Goal: Task Accomplishment & Management: Use online tool/utility

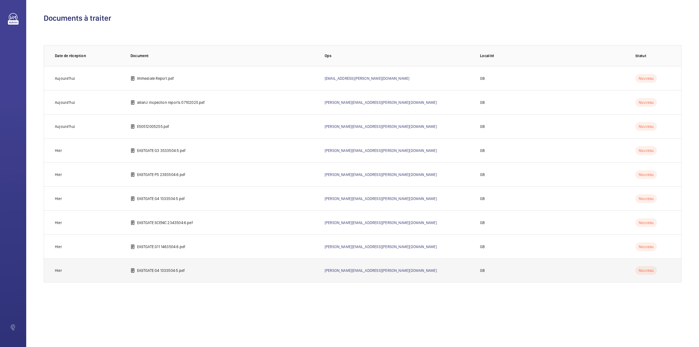
click at [166, 265] on td "EASTGATE G4 1333504:5.pdf" at bounding box center [219, 270] width 194 height 24
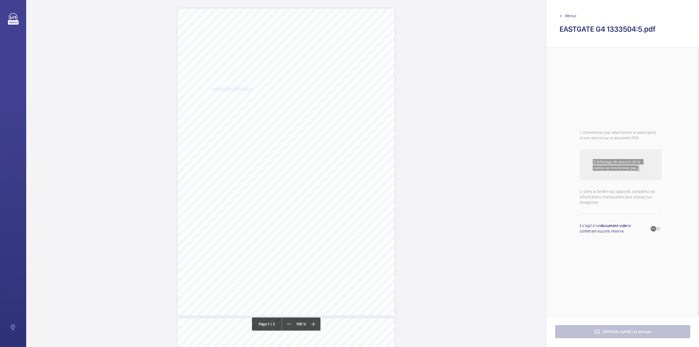
drag, startPoint x: 211, startPoint y: 88, endPoint x: 252, endPoint y: 88, distance: 40.7
click at [252, 88] on span "Occupier: DVS GHL BASILDON LIMITED" at bounding box center [226, 89] width 54 height 3
copy span "DVS GHL BASILDON LIMITED"
click at [280, 188] on button "Annuler" at bounding box center [276, 184] width 31 height 13
drag, startPoint x: 252, startPoint y: 212, endPoint x: 314, endPoint y: 218, distance: 61.5
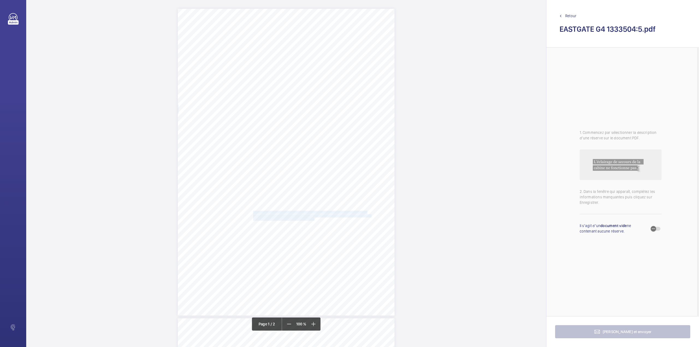
click at [314, 218] on div "Lifting Operations and Lifting Equipment Regulations Report of Thorough Examina…" at bounding box center [286, 162] width 217 height 307
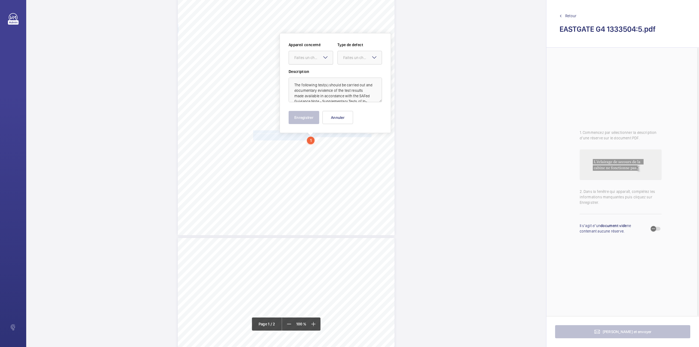
click at [312, 54] on div at bounding box center [311, 57] width 44 height 13
click at [315, 73] on span "1333504/1" at bounding box center [310, 74] width 33 height 5
click at [356, 55] on div "Faites un choix" at bounding box center [362, 57] width 39 height 5
click at [356, 75] on span "Standard" at bounding box center [359, 74] width 33 height 5
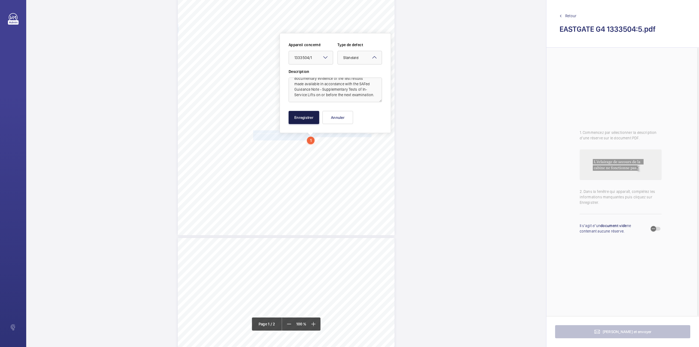
click at [303, 119] on button "Enregistrer" at bounding box center [304, 117] width 31 height 13
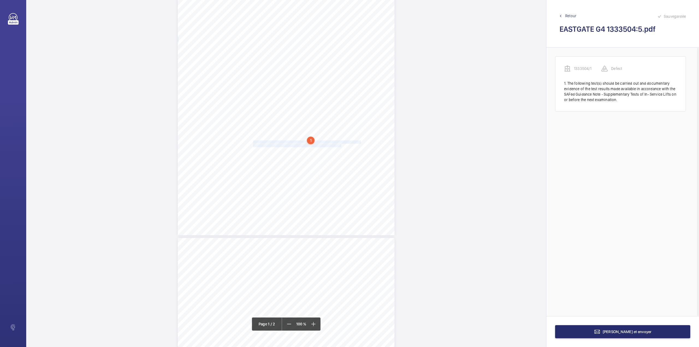
drag, startPoint x: 252, startPoint y: 143, endPoint x: 340, endPoint y: 146, distance: 88.0
click at [340, 146] on div "Lifting Operations and Lifting Equipment Regulations Report of Thorough Examina…" at bounding box center [286, 81] width 217 height 307
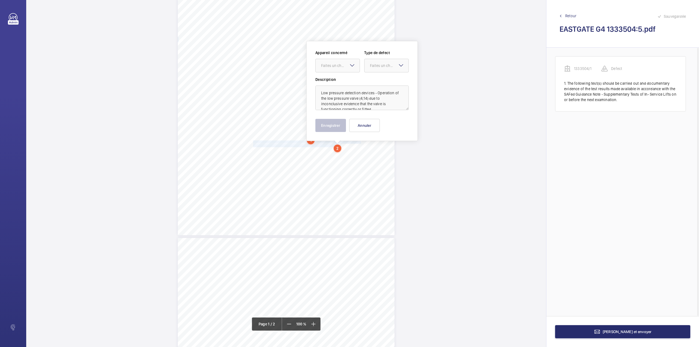
scroll to position [88, 0]
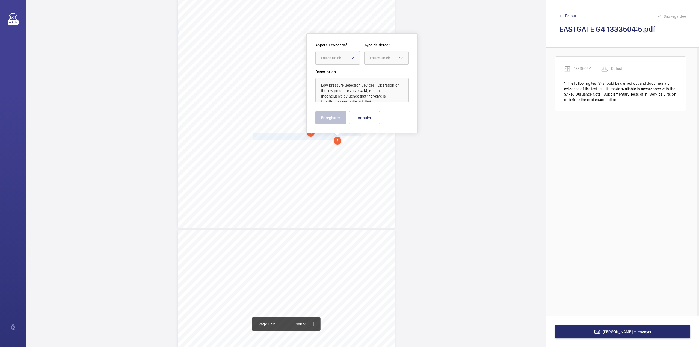
drag, startPoint x: 336, startPoint y: 55, endPoint x: 337, endPoint y: 63, distance: 8.8
click at [335, 55] on div at bounding box center [338, 57] width 44 height 13
click at [341, 75] on span "1333504/1" at bounding box center [337, 74] width 33 height 5
drag, startPoint x: 378, startPoint y: 60, endPoint x: 378, endPoint y: 66, distance: 6.3
click at [378, 61] on div "Faites un choix" at bounding box center [387, 57] width 44 height 5
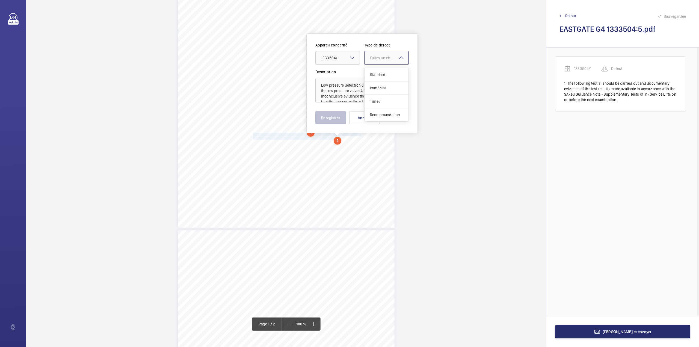
click at [379, 70] on div "Standard" at bounding box center [387, 74] width 44 height 13
click at [331, 120] on button "Enregistrer" at bounding box center [330, 117] width 31 height 13
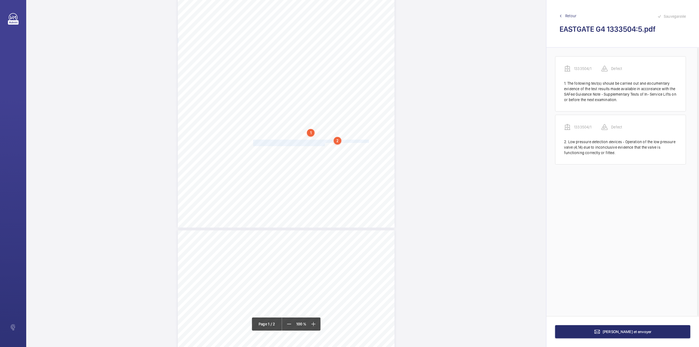
drag, startPoint x: 252, startPoint y: 141, endPoint x: 324, endPoint y: 145, distance: 71.4
click at [324, 145] on div "Lifting Operations and Lifting Equipment Regulations Report of Thorough Examina…" at bounding box center [286, 74] width 217 height 307
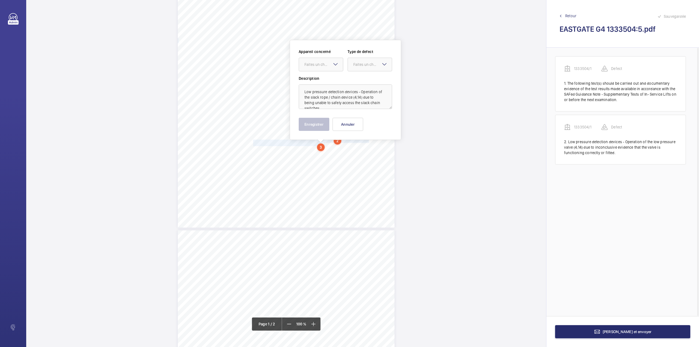
scroll to position [94, 0]
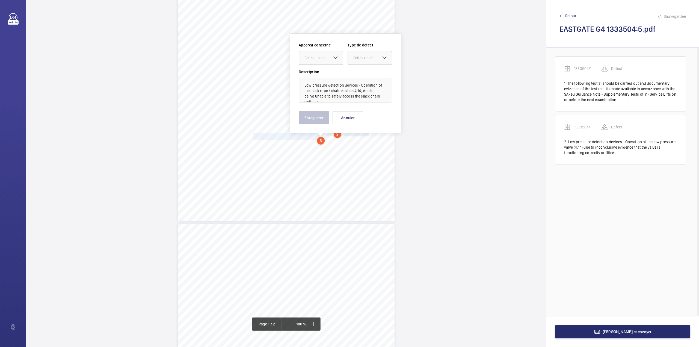
drag, startPoint x: 324, startPoint y: 59, endPoint x: 324, endPoint y: 65, distance: 5.7
click at [324, 60] on div "Faites un choix" at bounding box center [323, 57] width 39 height 5
click at [325, 70] on div "1333504/1" at bounding box center [321, 74] width 44 height 13
click at [358, 59] on div "Faites un choix" at bounding box center [372, 57] width 39 height 5
click at [358, 73] on span "Standard" at bounding box center [369, 74] width 33 height 5
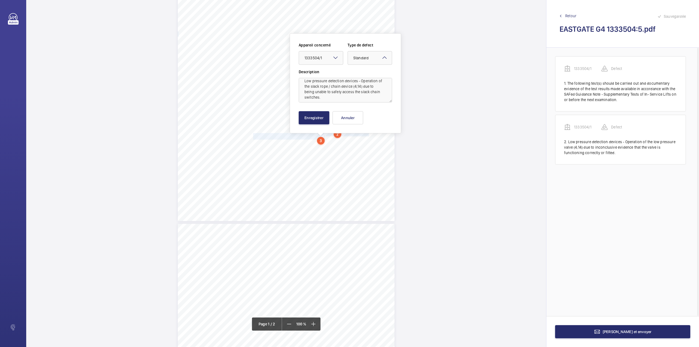
scroll to position [7, 0]
click at [319, 117] on button "Enregistrer" at bounding box center [314, 117] width 31 height 13
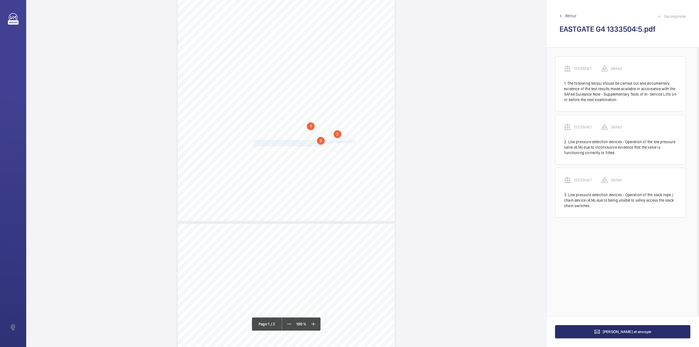
drag, startPoint x: 253, startPoint y: 140, endPoint x: 323, endPoint y: 146, distance: 70.1
click at [323, 146] on div "Lifting Operations and Lifting Equipment Regulations Report of Thorough Examina…" at bounding box center [286, 67] width 217 height 307
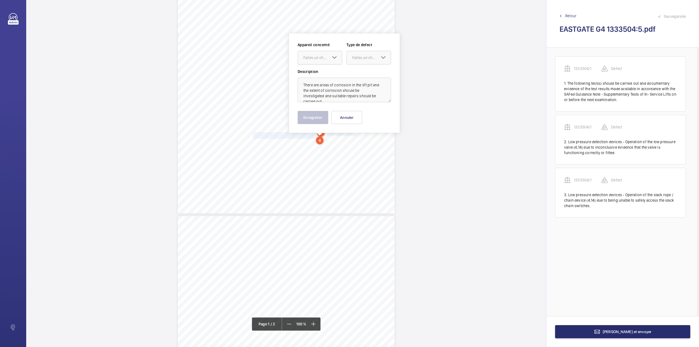
click at [313, 58] on div "Faites un choix" at bounding box center [322, 57] width 39 height 5
click at [315, 78] on div "1333504/1" at bounding box center [320, 74] width 44 height 13
click at [351, 65] on div "Appareil concerné Faites un choix × 1333504/1 × Type de defect Faites un choix" at bounding box center [344, 55] width 93 height 27
drag, startPoint x: 360, startPoint y: 58, endPoint x: 359, endPoint y: 66, distance: 7.7
click at [360, 60] on div "Faites un choix" at bounding box center [371, 57] width 39 height 5
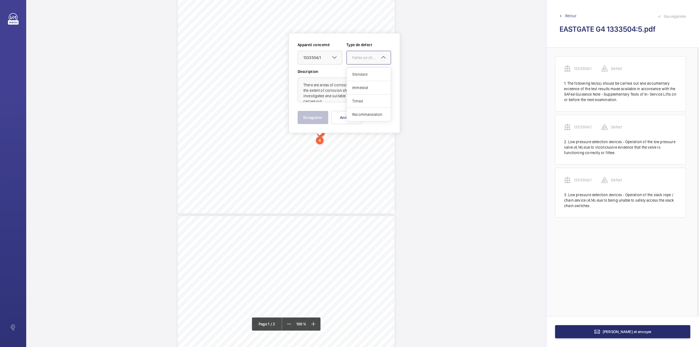
click at [359, 70] on div "Standard" at bounding box center [369, 74] width 44 height 13
click at [327, 96] on textarea "There are areas of corrosion in the lift pit and the extent of corrosion should…" at bounding box center [344, 90] width 93 height 25
type textarea "There are areas of corrosion in the lift pit and the extent of corrosion should…"
click at [320, 116] on button "Enregistrer" at bounding box center [313, 117] width 31 height 13
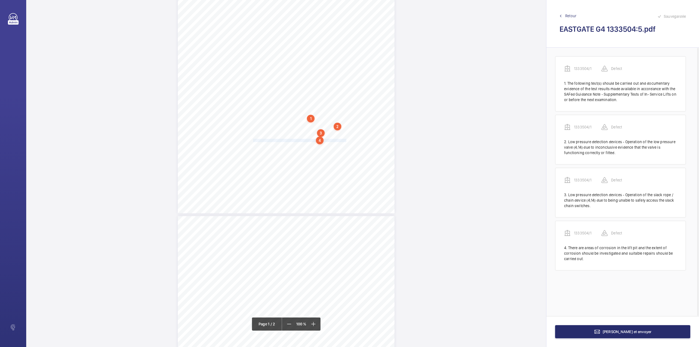
drag, startPoint x: 253, startPoint y: 141, endPoint x: 345, endPoint y: 140, distance: 92.3
click at [345, 140] on span "The top floor landing door lock cover is missing and should be replaced." at bounding box center [299, 140] width 93 height 3
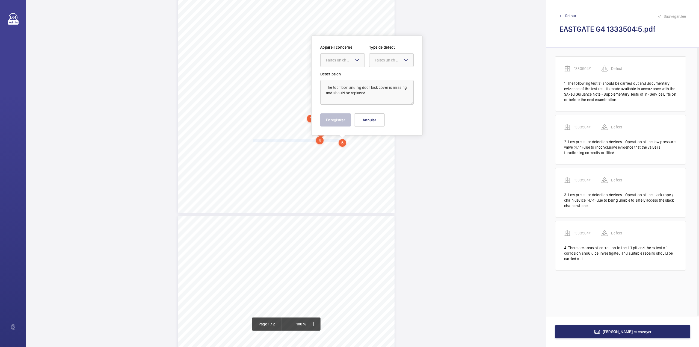
scroll to position [104, 0]
click at [340, 61] on div at bounding box center [343, 57] width 44 height 13
drag, startPoint x: 343, startPoint y: 73, endPoint x: 374, endPoint y: 64, distance: 32.1
click at [343, 73] on span "1333504/1" at bounding box center [342, 74] width 33 height 5
click at [379, 61] on div "Faites un choix" at bounding box center [391, 57] width 44 height 5
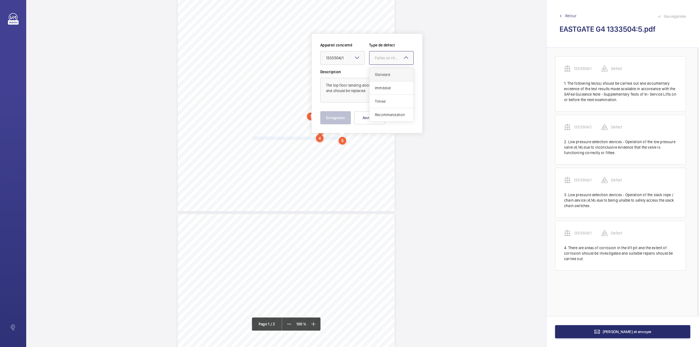
drag, startPoint x: 378, startPoint y: 74, endPoint x: 376, endPoint y: 78, distance: 4.4
click at [378, 74] on span "Standard" at bounding box center [391, 74] width 33 height 5
click at [344, 120] on button "Enregistrer" at bounding box center [335, 117] width 31 height 13
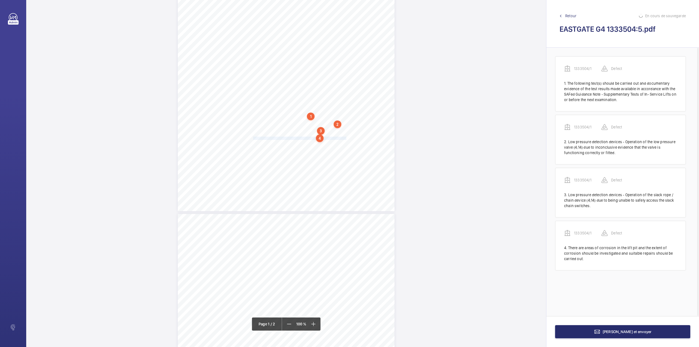
scroll to position [11, 0]
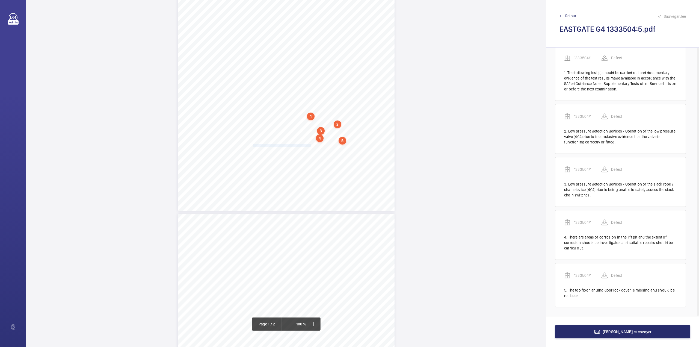
drag, startPoint x: 252, startPoint y: 144, endPoint x: 310, endPoint y: 146, distance: 57.9
click at [310, 146] on span "We recommend the car top is cleaned down." at bounding box center [282, 145] width 58 height 3
click at [314, 59] on div "Faites un choix" at bounding box center [310, 57] width 39 height 5
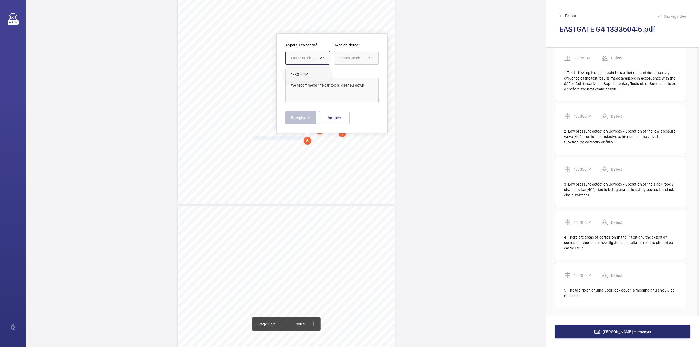
drag, startPoint x: 316, startPoint y: 72, endPoint x: 341, endPoint y: 63, distance: 26.9
click at [316, 72] on div "1333504/1" at bounding box center [308, 74] width 44 height 13
click at [347, 61] on div at bounding box center [357, 57] width 44 height 13
click at [346, 74] on span "Standard" at bounding box center [356, 74] width 33 height 5
click at [295, 115] on button "Enregistrer" at bounding box center [300, 117] width 31 height 13
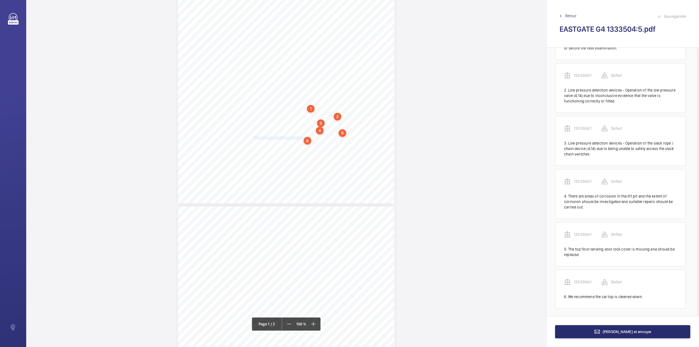
scroll to position [54, 0]
drag, startPoint x: 253, startPoint y: 141, endPoint x: 317, endPoint y: 143, distance: 64.7
click at [317, 143] on span "We recommend the water in the lift pit is removed." at bounding box center [285, 141] width 65 height 3
click at [310, 60] on div "Faites un choix" at bounding box center [317, 57] width 39 height 5
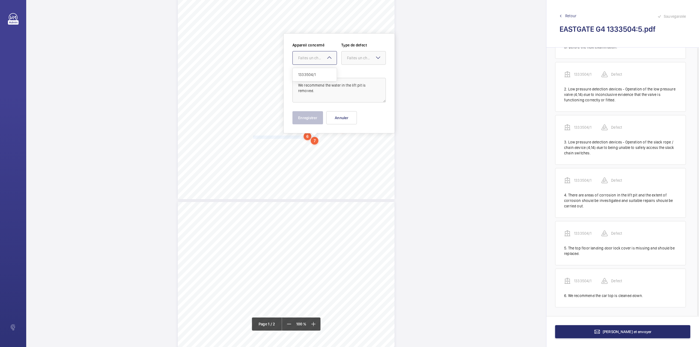
click at [310, 70] on div "1333504/1" at bounding box center [315, 74] width 44 height 13
click at [352, 61] on div at bounding box center [364, 57] width 44 height 13
click at [352, 71] on div "Standard" at bounding box center [364, 74] width 44 height 13
click at [302, 122] on button "Enregistrer" at bounding box center [307, 117] width 31 height 13
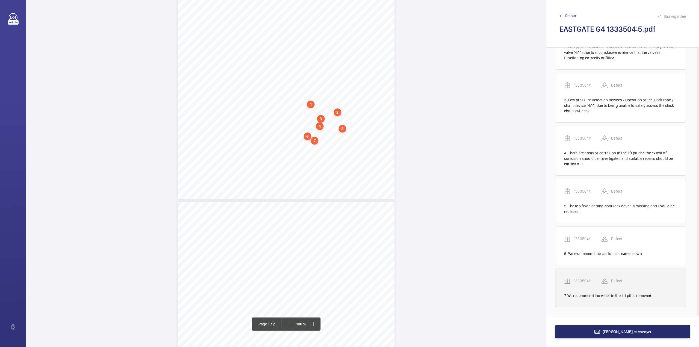
click at [582, 278] on p "1333504/1" at bounding box center [587, 280] width 27 height 5
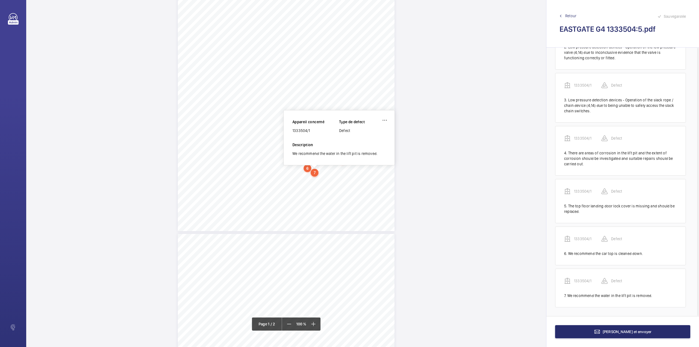
scroll to position [83, 0]
drag, startPoint x: 293, startPoint y: 132, endPoint x: 313, endPoint y: 132, distance: 19.9
click at [313, 132] on div "1333504/1" at bounding box center [315, 131] width 47 height 5
copy div "1333504/1"
click at [617, 332] on span "[PERSON_NAME] et envoyer" at bounding box center [627, 331] width 49 height 4
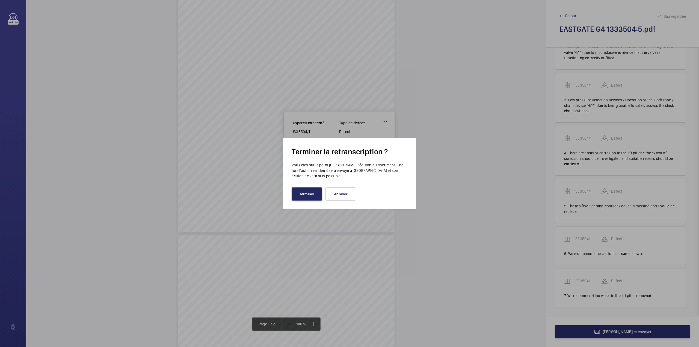
click at [309, 195] on button "Terminer" at bounding box center [307, 193] width 31 height 13
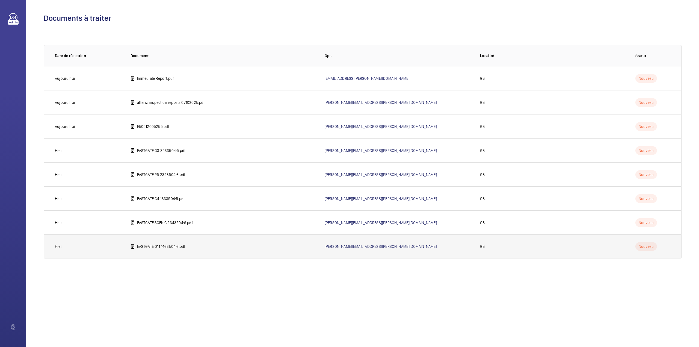
click at [155, 246] on p "EASTGATE G11 1463504:6.pdf" at bounding box center [161, 246] width 49 height 5
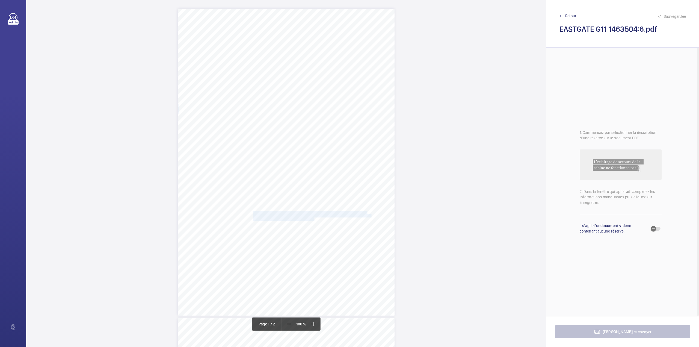
drag, startPoint x: 253, startPoint y: 211, endPoint x: 314, endPoint y: 219, distance: 61.1
click at [314, 219] on div "Lifting Operations and Lifting Equipment Regulations Report of Thorough Examina…" at bounding box center [286, 162] width 217 height 307
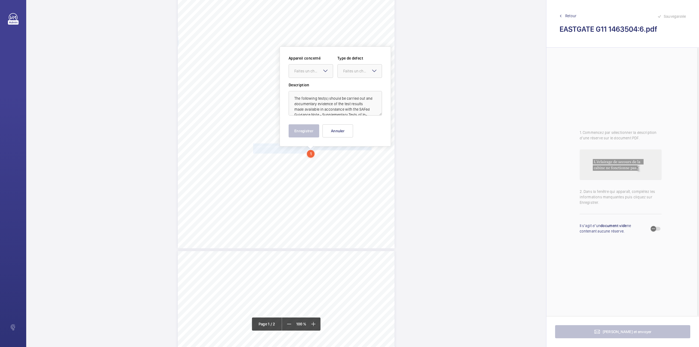
scroll to position [80, 0]
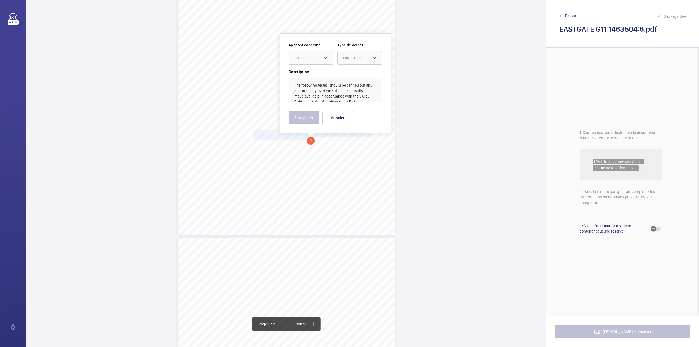
click at [314, 55] on div "Faites un choix" at bounding box center [313, 57] width 39 height 5
click at [315, 68] on div "1463504/6" at bounding box center [311, 74] width 44 height 13
drag, startPoint x: 352, startPoint y: 58, endPoint x: 352, endPoint y: 66, distance: 7.1
click at [352, 59] on div "Faites un choix" at bounding box center [362, 57] width 39 height 5
click at [352, 73] on span "Standard" at bounding box center [359, 74] width 33 height 5
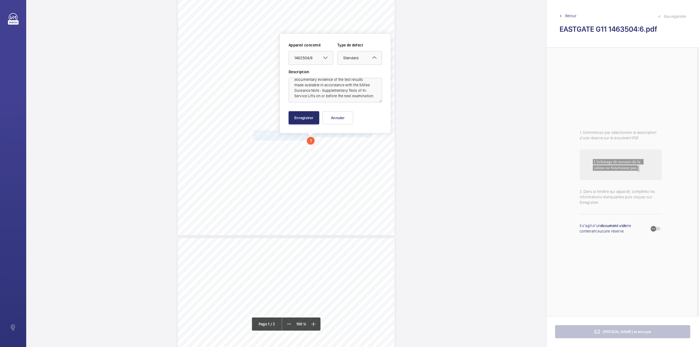
scroll to position [17, 0]
click at [304, 120] on button "Enregistrer" at bounding box center [304, 117] width 31 height 13
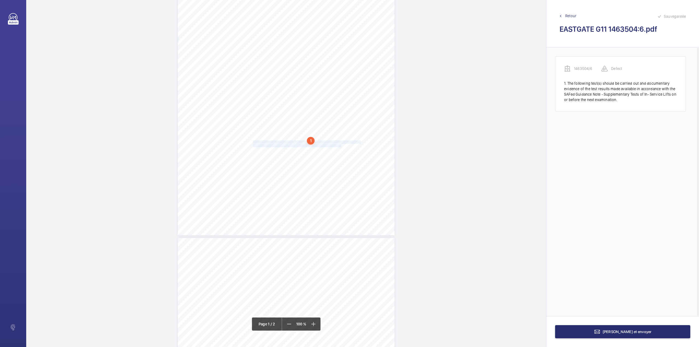
drag, startPoint x: 253, startPoint y: 143, endPoint x: 340, endPoint y: 146, distance: 87.4
click at [340, 146] on div "Lifting Operations and Lifting Equipment Regulations Report of Thorough Examina…" at bounding box center [286, 81] width 217 height 307
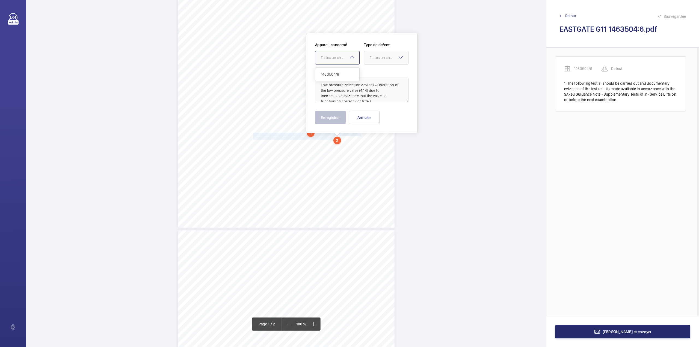
drag, startPoint x: 335, startPoint y: 63, endPoint x: 335, endPoint y: 74, distance: 11.7
click at [335, 63] on div at bounding box center [337, 57] width 44 height 13
click at [335, 74] on span "1463504/6" at bounding box center [337, 74] width 33 height 5
drag, startPoint x: 376, startPoint y: 59, endPoint x: 373, endPoint y: 76, distance: 16.9
click at [376, 60] on div "Faites un choix" at bounding box center [386, 57] width 44 height 5
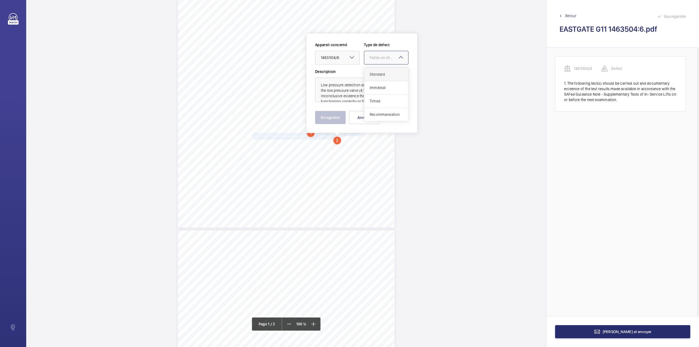
drag, startPoint x: 373, startPoint y: 76, endPoint x: 358, endPoint y: 97, distance: 26.1
click at [373, 76] on span "Standard" at bounding box center [386, 74] width 33 height 5
click at [337, 117] on button "Enregistrer" at bounding box center [330, 117] width 31 height 13
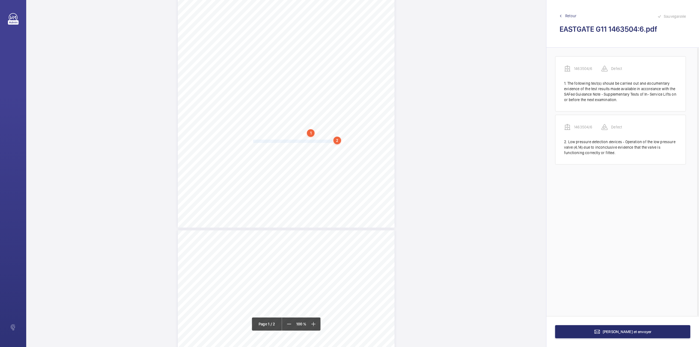
drag, startPoint x: 252, startPoint y: 140, endPoint x: 332, endPoint y: 140, distance: 80.0
click at [332, 140] on span "The emergency lighting is inoperative and should be reinstated." at bounding box center [294, 141] width 82 height 3
click at [351, 94] on textarea "The emergency lighting is inoperative and should be reinstate" at bounding box center [353, 90] width 93 height 25
click at [338, 60] on div "Faites un choix" at bounding box center [332, 57] width 39 height 5
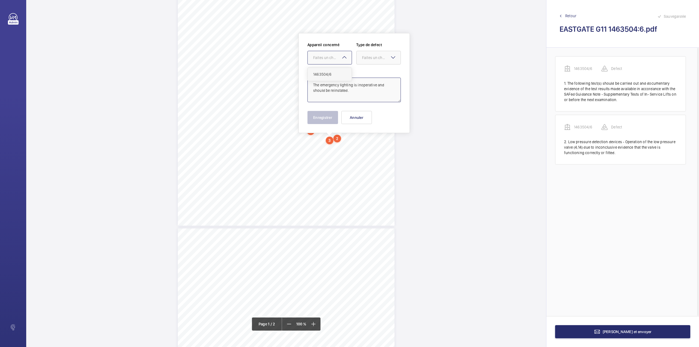
click at [338, 71] on div "1463504/6" at bounding box center [330, 74] width 44 height 13
click at [367, 63] on div at bounding box center [379, 57] width 44 height 13
click at [367, 73] on span "Standard" at bounding box center [378, 74] width 33 height 5
type textarea "The emergency lighting is inoperative and should be reinstated."
click at [326, 119] on button "Enregistrer" at bounding box center [322, 117] width 31 height 13
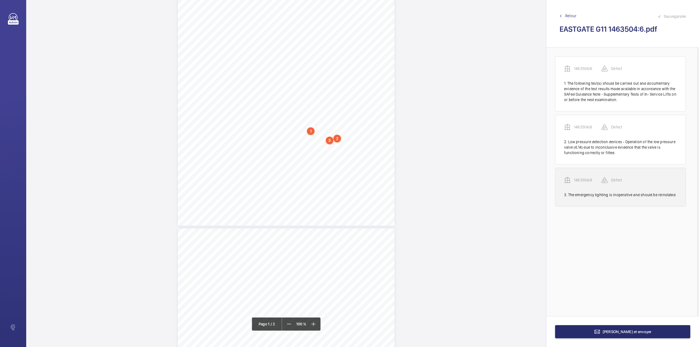
click at [584, 180] on p "1463504/6" at bounding box center [587, 179] width 27 height 5
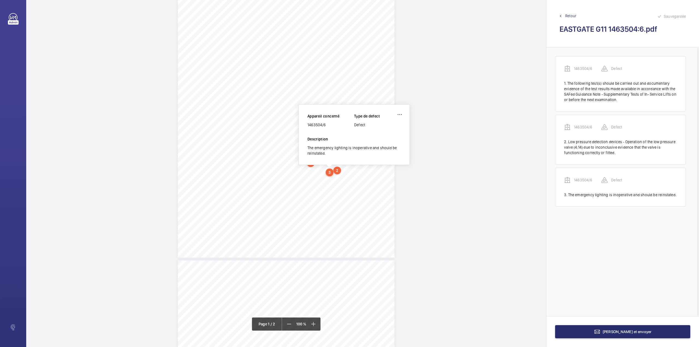
scroll to position [57, 0]
drag, startPoint x: 307, startPoint y: 126, endPoint x: 336, endPoint y: 126, distance: 28.4
click at [336, 126] on div "1463504/6" at bounding box center [330, 125] width 47 height 5
copy div "1463504/6"
click at [601, 331] on mat-icon at bounding box center [597, 331] width 7 height 7
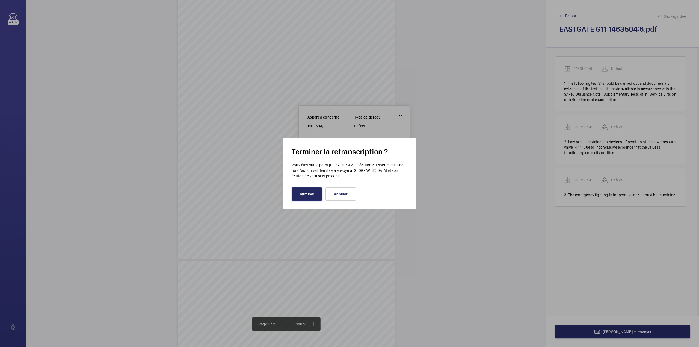
click at [314, 188] on button "Terminer" at bounding box center [307, 193] width 31 height 13
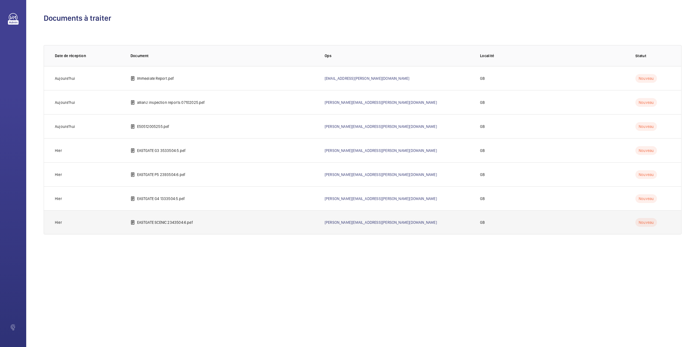
click at [135, 215] on td "EASTGATE SCENIC 2343504:6.pdf" at bounding box center [219, 222] width 194 height 24
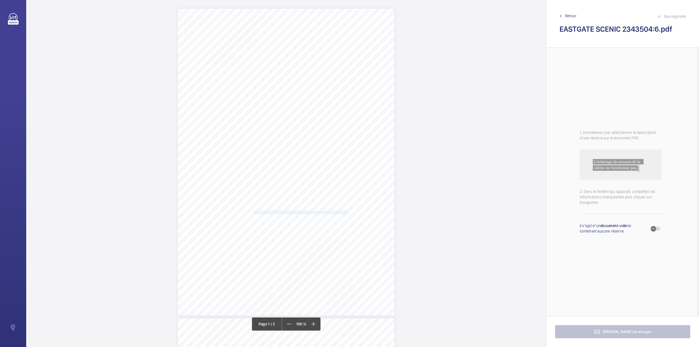
drag, startPoint x: 252, startPoint y: 211, endPoint x: 347, endPoint y: 213, distance: 95.0
click at [347, 213] on span "The in-car communication system is inoperative and should be reinstated." at bounding box center [301, 212] width 96 height 3
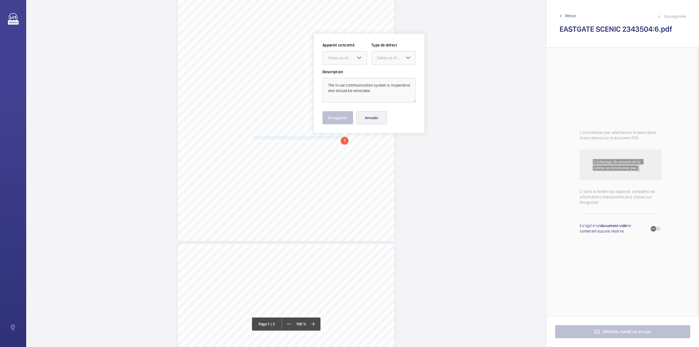
scroll to position [75, 0]
click at [376, 94] on textarea "The in-car communication system is inoperative and should be reinstated" at bounding box center [369, 90] width 93 height 25
click at [344, 61] on div at bounding box center [345, 57] width 44 height 13
click at [344, 73] on span "2343504/6" at bounding box center [344, 74] width 33 height 5
click at [379, 57] on div "Faites un choix" at bounding box center [396, 57] width 39 height 5
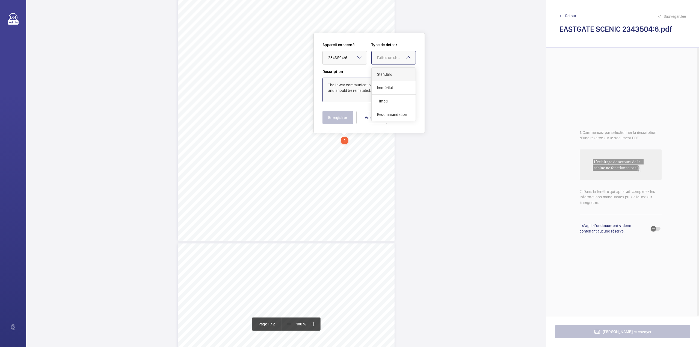
click at [381, 73] on span "Standard" at bounding box center [393, 74] width 33 height 5
type textarea "The in-car communication system is inoperative and should be reinstated."
click at [336, 117] on button "Enregistrer" at bounding box center [338, 117] width 31 height 13
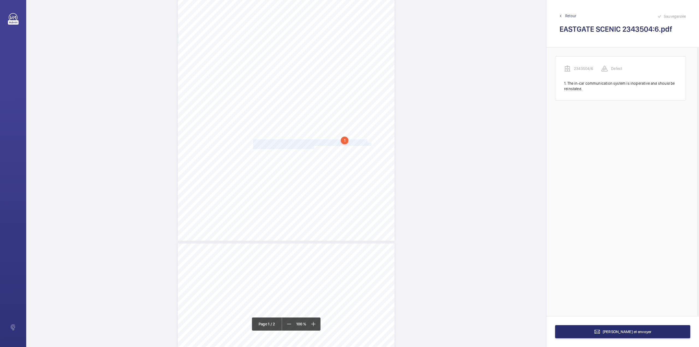
drag, startPoint x: 253, startPoint y: 140, endPoint x: 314, endPoint y: 147, distance: 61.3
click at [314, 147] on div "Lifting Operations and Lifting Equipment Regulations Report of Thorough Examina…" at bounding box center [286, 87] width 217 height 307
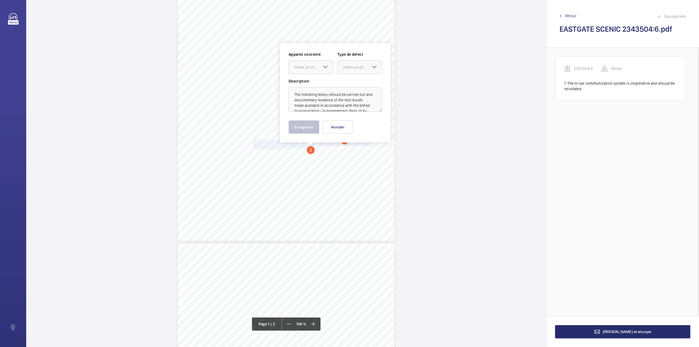
scroll to position [84, 0]
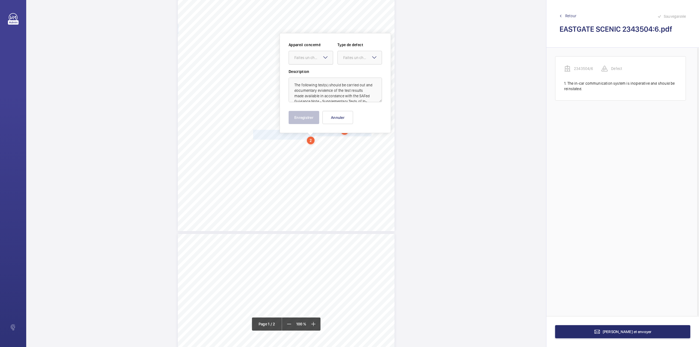
drag, startPoint x: 310, startPoint y: 59, endPoint x: 310, endPoint y: 63, distance: 3.6
click at [310, 60] on div "Faites un choix" at bounding box center [311, 57] width 44 height 5
click at [309, 76] on span "2343504/6" at bounding box center [310, 74] width 33 height 5
click at [351, 61] on div at bounding box center [360, 57] width 44 height 13
click at [351, 70] on div "Standard" at bounding box center [360, 74] width 44 height 13
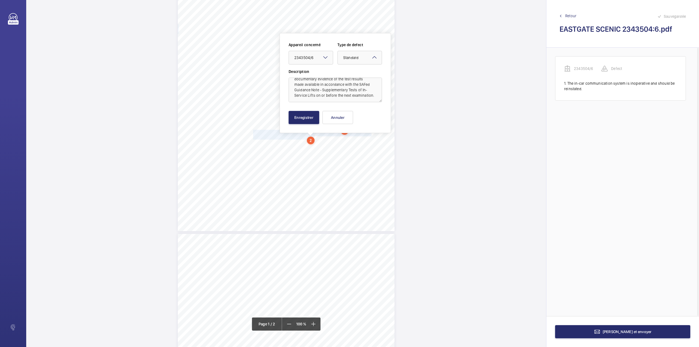
scroll to position [17, 0]
click at [309, 114] on button "Enregistrer" at bounding box center [304, 117] width 31 height 13
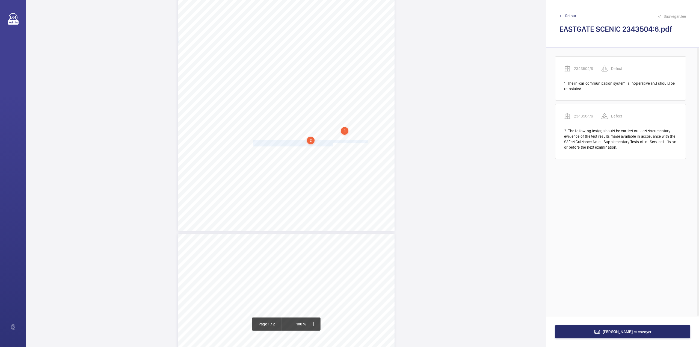
drag, startPoint x: 253, startPoint y: 140, endPoint x: 332, endPoint y: 144, distance: 79.6
click at [332, 144] on div "Lifting Operations and Lifting Equipment Regulations Report of Thorough Examina…" at bounding box center [286, 77] width 217 height 307
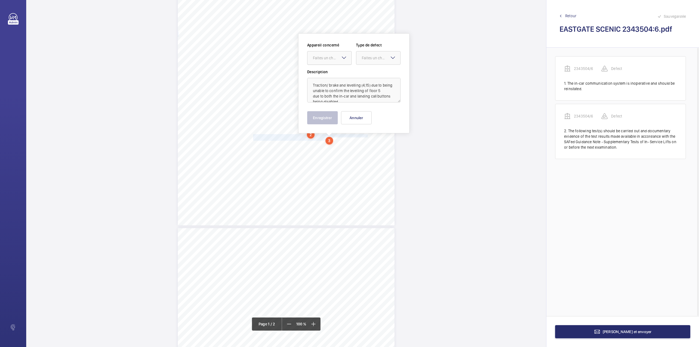
click at [336, 60] on div "Faites un choix" at bounding box center [332, 57] width 39 height 5
click at [337, 70] on div "2343504/6" at bounding box center [329, 74] width 44 height 13
click at [364, 61] on div at bounding box center [378, 57] width 44 height 13
click at [364, 71] on div "Standard" at bounding box center [378, 74] width 44 height 13
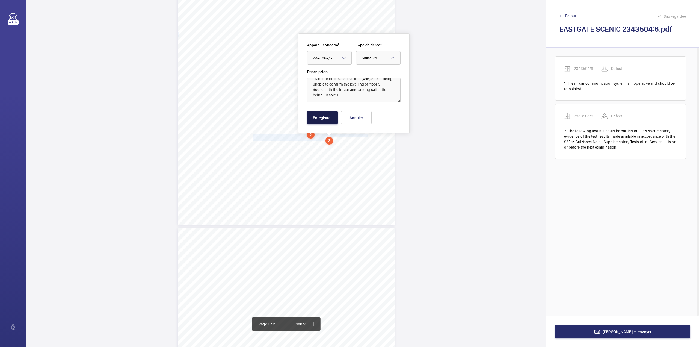
click at [335, 117] on button "Enregistrer" at bounding box center [322, 117] width 31 height 13
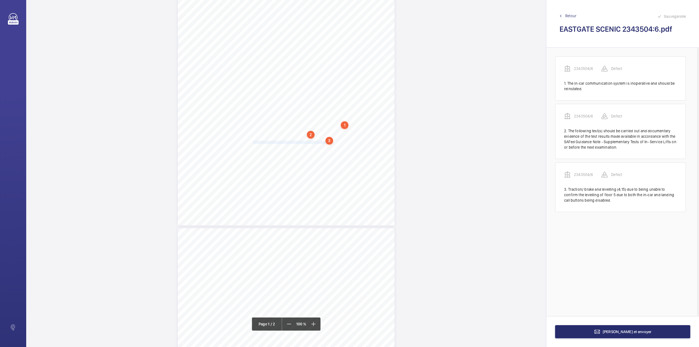
drag, startPoint x: 252, startPoint y: 140, endPoint x: 252, endPoint y: 145, distance: 4.4
click at [252, 145] on div "Lifting Operations and Lifting Equipment Regulations Report of Thorough Examina…" at bounding box center [286, 72] width 217 height 307
click at [256, 60] on div "Faites un choix" at bounding box center [252, 57] width 39 height 5
click at [256, 73] on span "2343504/6" at bounding box center [249, 74] width 33 height 5
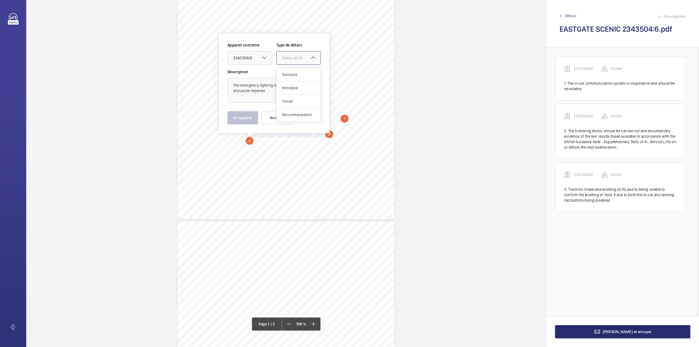
click at [288, 63] on div at bounding box center [299, 57] width 44 height 13
click at [287, 73] on span "Standard" at bounding box center [298, 74] width 33 height 5
click at [269, 96] on textarea "The emergency lighting is inoperative and should be repaired" at bounding box center [273, 90] width 93 height 25
click at [271, 89] on textarea "The emergency lighting is inoperative and should be repaired" at bounding box center [273, 90] width 93 height 25
type textarea "The emergency lighting is inoperative and should be repaired."
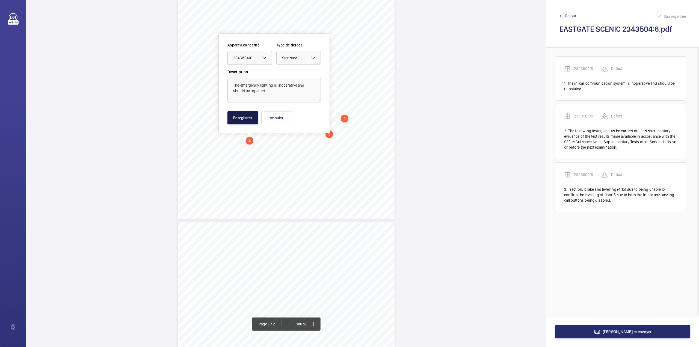
click at [254, 113] on button "Enregistrer" at bounding box center [242, 117] width 31 height 13
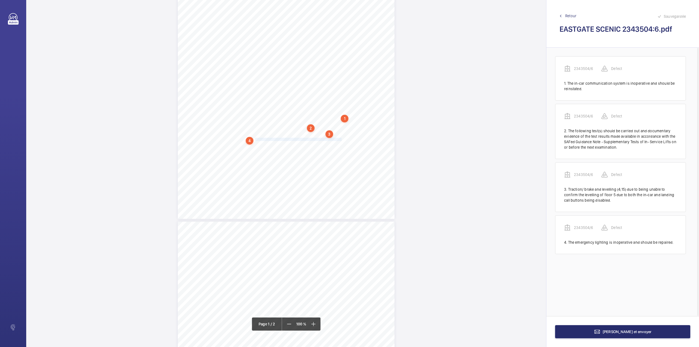
drag, startPoint x: 253, startPoint y: 140, endPoint x: 341, endPoint y: 140, distance: 87.4
click at [341, 140] on span "The car operating panel indicator is missing and should be replaced." at bounding box center [297, 139] width 88 height 3
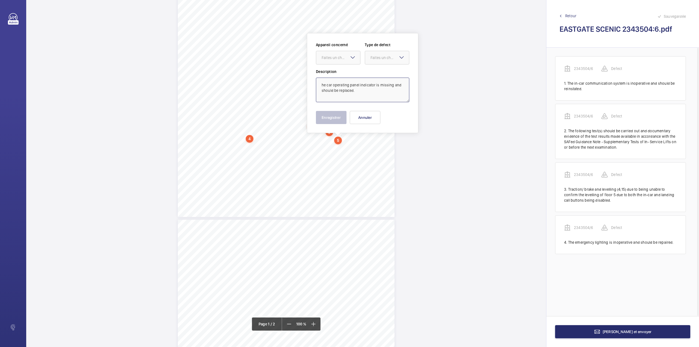
click at [320, 84] on textarea "he car operating panel indicator is missing and should be replaced." at bounding box center [362, 90] width 93 height 25
drag, startPoint x: 335, startPoint y: 58, endPoint x: 332, endPoint y: 66, distance: 8.0
click at [335, 59] on div "Faites un choix" at bounding box center [341, 57] width 39 height 5
click at [331, 72] on span "2343504/6" at bounding box center [338, 74] width 33 height 5
drag, startPoint x: 380, startPoint y: 59, endPoint x: 380, endPoint y: 67, distance: 7.4
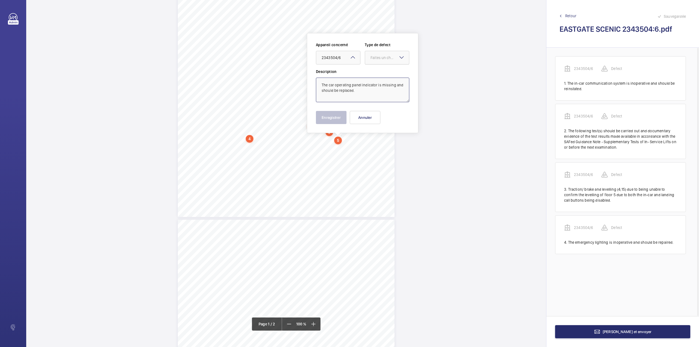
click at [380, 60] on div "Faites un choix" at bounding box center [390, 57] width 39 height 5
click at [380, 72] on span "Standard" at bounding box center [387, 74] width 33 height 5
type textarea "The car operating panel indicator is missing and should be replaced."
click at [339, 112] on button "Enregistrer" at bounding box center [331, 117] width 31 height 13
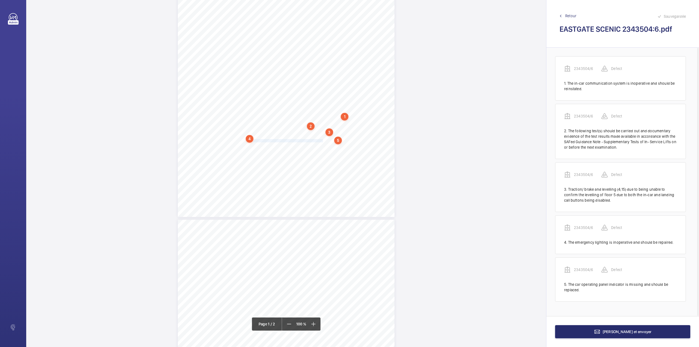
drag, startPoint x: 253, startPoint y: 141, endPoint x: 322, endPoint y: 140, distance: 69.4
click at [322, 140] on span "The in-car handrail is loose and should be re-secured." at bounding box center [288, 140] width 70 height 3
drag, startPoint x: 314, startPoint y: 57, endPoint x: 317, endPoint y: 71, distance: 14.3
click at [314, 58] on div "Faites un choix" at bounding box center [322, 57] width 39 height 5
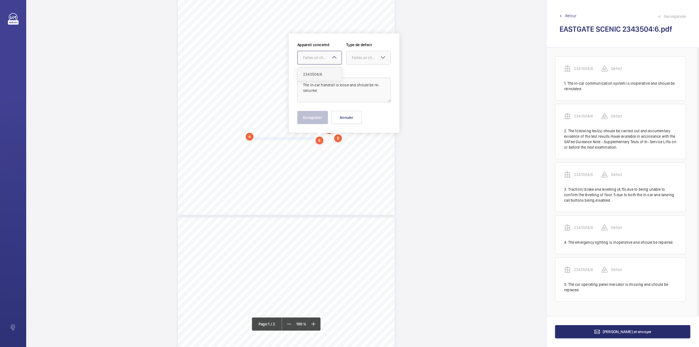
click at [317, 72] on span "2343504/6" at bounding box center [319, 74] width 33 height 5
drag, startPoint x: 362, startPoint y: 60, endPoint x: 362, endPoint y: 73, distance: 13.1
click at [362, 65] on div "Appareil concerné Faites un choix × 2343504/6 × Type de defect Faites un choix …" at bounding box center [343, 55] width 93 height 27
click at [362, 73] on span "Standard" at bounding box center [368, 74] width 33 height 5
click at [315, 116] on button "Enregistrer" at bounding box center [312, 117] width 31 height 13
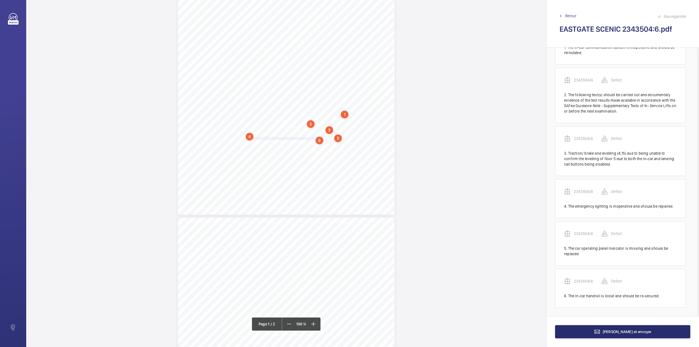
scroll to position [37, 0]
drag, startPoint x: 253, startPoint y: 145, endPoint x: 318, endPoint y: 146, distance: 65.0
click at [318, 146] on span "We recommend the debris in the lift pit is removed." at bounding box center [286, 145] width 66 height 3
click at [323, 96] on textarea "We recommend the debris in the lift pit is removed" at bounding box center [339, 90] width 93 height 25
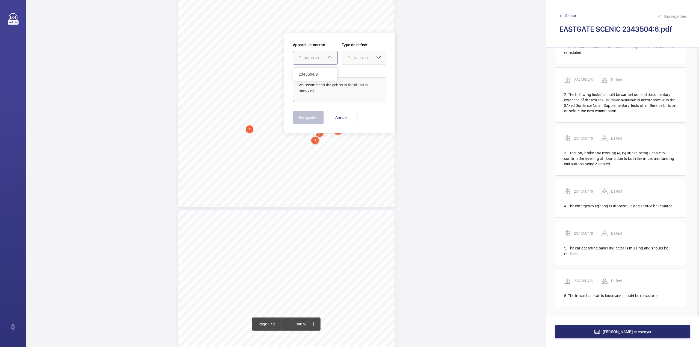
click at [310, 55] on div "Faites un choix" at bounding box center [318, 57] width 39 height 5
click at [311, 72] on span "2343504/6" at bounding box center [315, 74] width 33 height 5
click at [353, 57] on div "Faites un choix" at bounding box center [367, 57] width 39 height 5
click at [353, 73] on span "Standard" at bounding box center [364, 74] width 33 height 5
type textarea "We recommend the debris in the lift pit is removed."
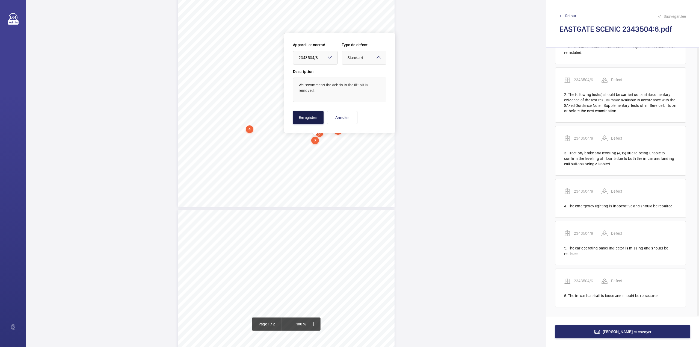
click at [310, 112] on button "Enregistrer" at bounding box center [308, 117] width 31 height 13
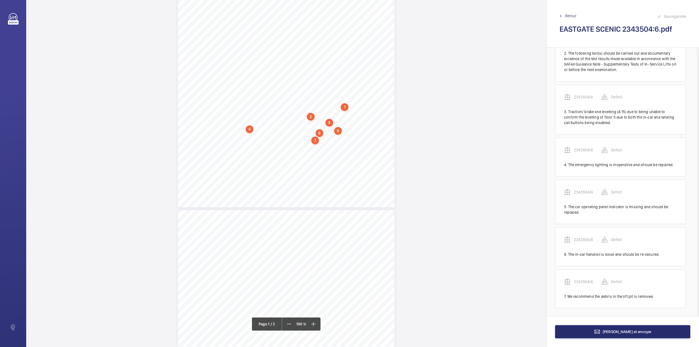
scroll to position [80, 0]
drag, startPoint x: 252, startPoint y: 141, endPoint x: 363, endPoint y: 142, distance: 110.9
click at [363, 142] on span "It is noted that in-car call button and landing call button for floor 5 have be…" at bounding box center [308, 141] width 111 height 3
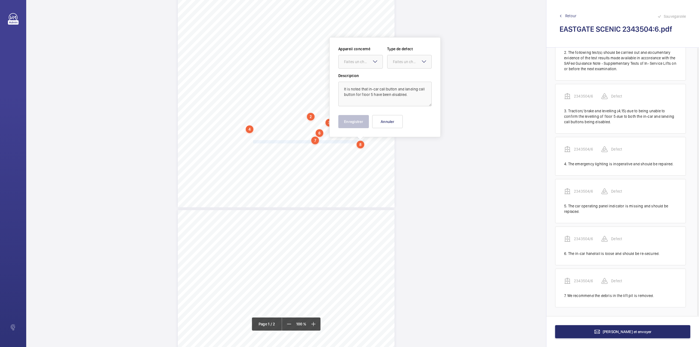
scroll to position [112, 0]
drag, startPoint x: 364, startPoint y: 61, endPoint x: 364, endPoint y: 78, distance: 17.2
click at [364, 64] on div at bounding box center [361, 57] width 44 height 13
click at [364, 78] on div "2343504/6" at bounding box center [361, 74] width 44 height 13
click at [401, 64] on div at bounding box center [410, 57] width 44 height 13
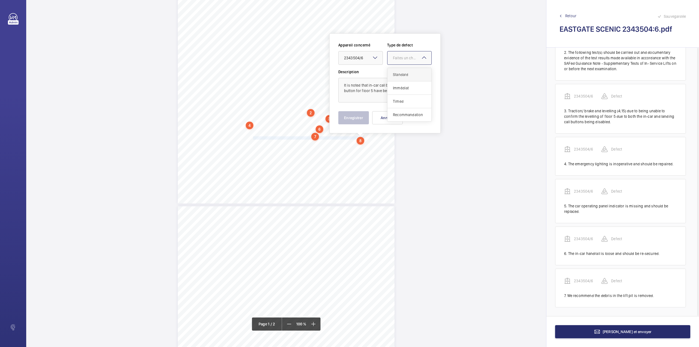
click at [401, 75] on span "Standard" at bounding box center [409, 74] width 33 height 5
click at [350, 111] on button "Enregistrer" at bounding box center [353, 117] width 31 height 13
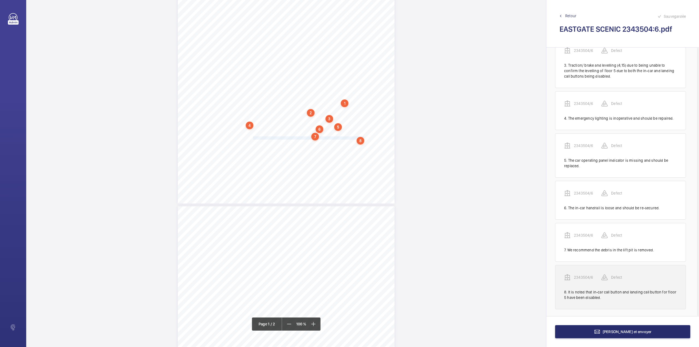
scroll to position [127, 0]
click at [579, 274] on p "2343504/6" at bounding box center [587, 275] width 27 height 5
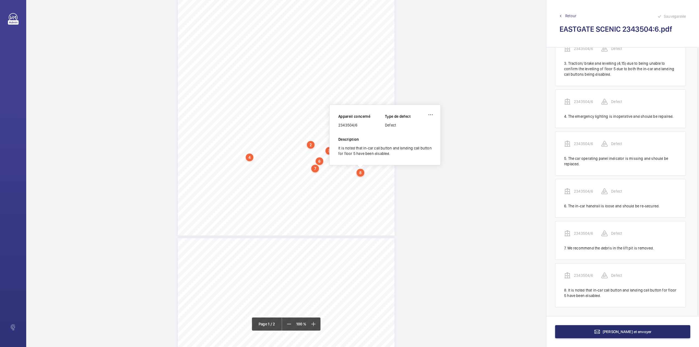
scroll to position [79, 0]
drag, startPoint x: 339, startPoint y: 127, endPoint x: 358, endPoint y: 126, distance: 19.7
click at [358, 126] on div "2343504/6" at bounding box center [361, 125] width 47 height 5
copy div "2343504/6"
click at [579, 329] on button "[PERSON_NAME] et envoyer" at bounding box center [622, 331] width 135 height 13
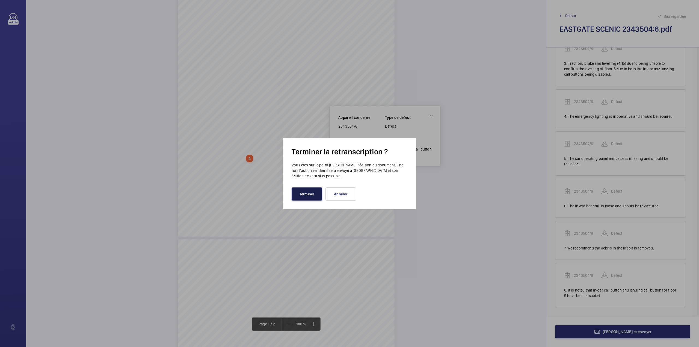
click at [303, 198] on button "Terminer" at bounding box center [307, 193] width 31 height 13
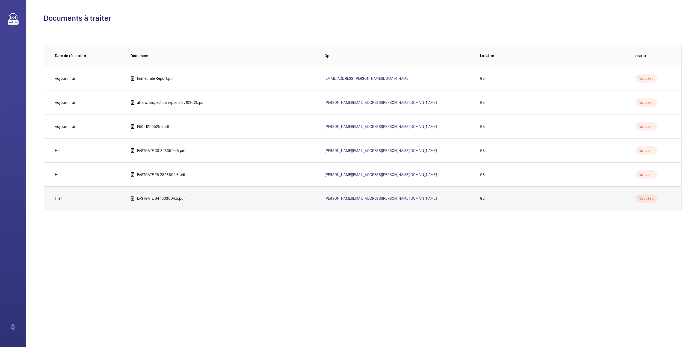
click at [154, 205] on td "EASTGATE G4 1333504:5.pdf" at bounding box center [219, 198] width 194 height 24
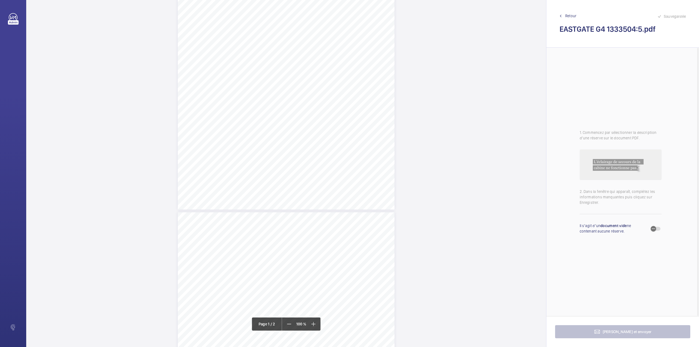
scroll to position [109, 0]
drag, startPoint x: 252, startPoint y: 102, endPoint x: 314, endPoint y: 110, distance: 61.6
click at [314, 110] on div "Lifting Operations and Lifting Equipment Regulations Report of Thorough Examina…" at bounding box center [286, 53] width 217 height 307
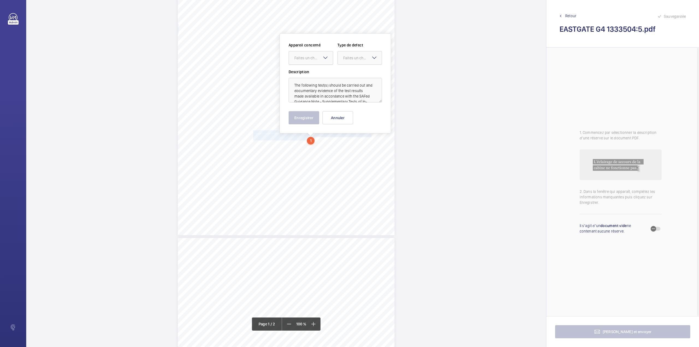
click at [318, 57] on div "Faites un choix" at bounding box center [313, 57] width 39 height 5
click at [318, 69] on div "2383504/5" at bounding box center [311, 74] width 44 height 13
click at [349, 59] on div "Faites un choix" at bounding box center [362, 57] width 39 height 5
drag, startPoint x: 351, startPoint y: 70, endPoint x: 351, endPoint y: 74, distance: 4.1
click at [351, 70] on div "Standard" at bounding box center [360, 74] width 44 height 13
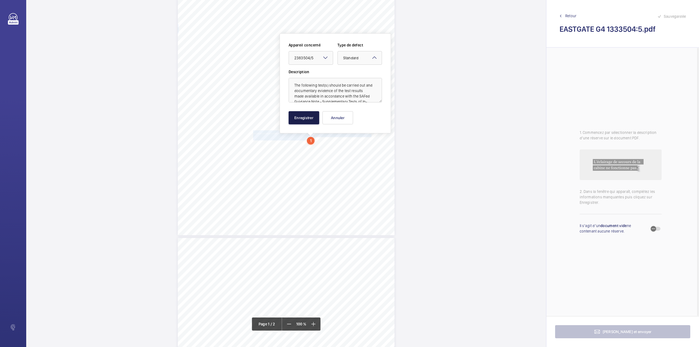
click at [306, 118] on button "Enregistrer" at bounding box center [304, 117] width 31 height 13
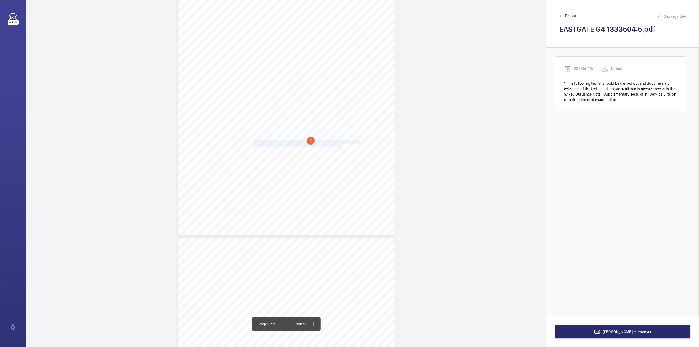
drag, startPoint x: 253, startPoint y: 142, endPoint x: 340, endPoint y: 144, distance: 87.7
click at [340, 144] on div "Lifting Operations and Lifting Equipment Regulations Report of Thorough Examina…" at bounding box center [286, 81] width 217 height 307
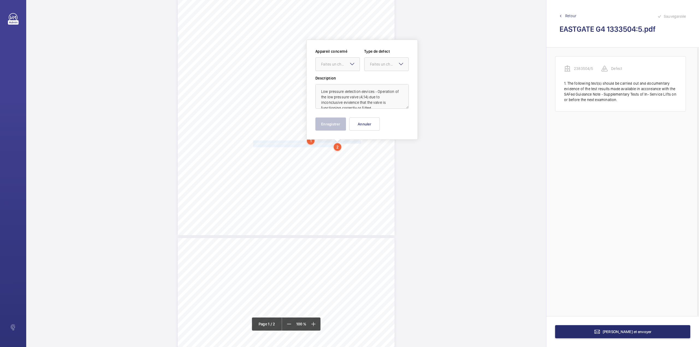
scroll to position [87, 0]
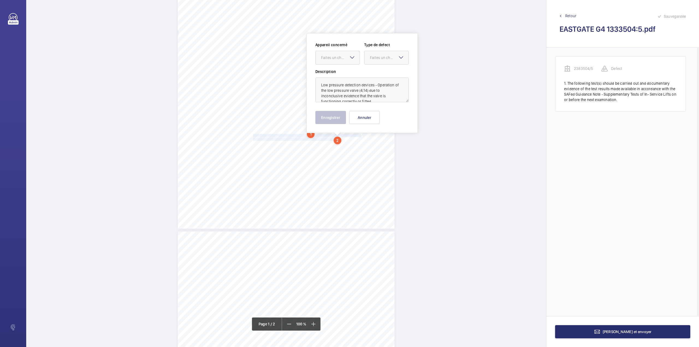
drag, startPoint x: 340, startPoint y: 59, endPoint x: 341, endPoint y: 66, distance: 7.1
click at [340, 59] on div "Faites un choix" at bounding box center [340, 57] width 39 height 5
click at [341, 70] on div "2383504/5" at bounding box center [338, 74] width 44 height 13
click at [378, 62] on div at bounding box center [387, 57] width 44 height 13
click at [376, 73] on span "Standard" at bounding box center [386, 74] width 33 height 5
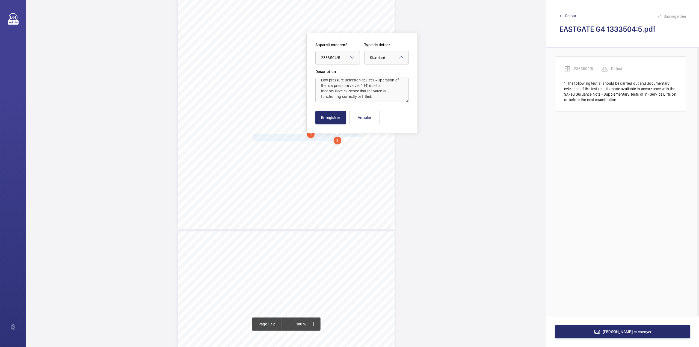
scroll to position [7, 0]
click at [338, 117] on button "Enregistrer" at bounding box center [330, 117] width 31 height 13
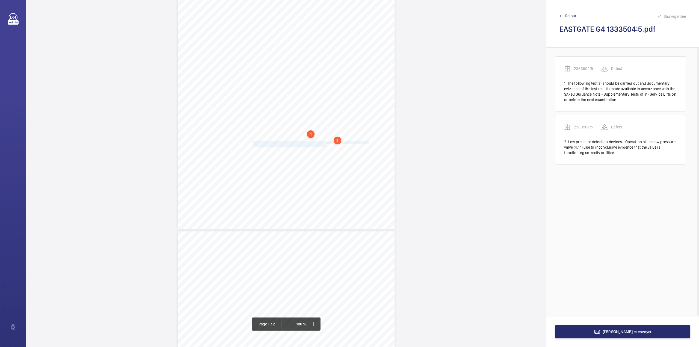
drag, startPoint x: 253, startPoint y: 142, endPoint x: 324, endPoint y: 146, distance: 71.1
click at [324, 146] on div "Lifting Operations and Lifting Equipment Regulations Report of Thorough Examina…" at bounding box center [286, 75] width 217 height 307
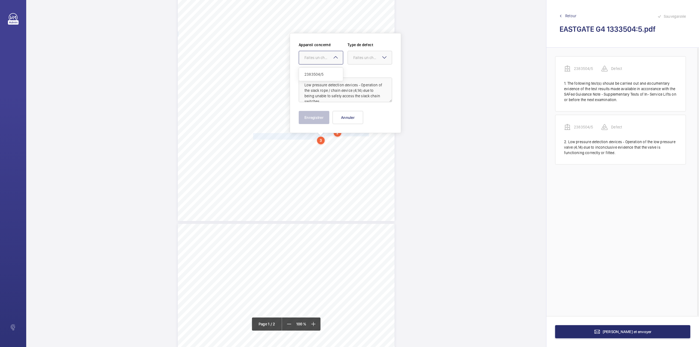
click at [321, 60] on div at bounding box center [321, 57] width 44 height 13
click at [321, 73] on span "2383504/5" at bounding box center [320, 74] width 33 height 5
click at [354, 60] on div "Faites un choix" at bounding box center [372, 57] width 39 height 5
click at [354, 74] on span "Standard" at bounding box center [369, 74] width 33 height 5
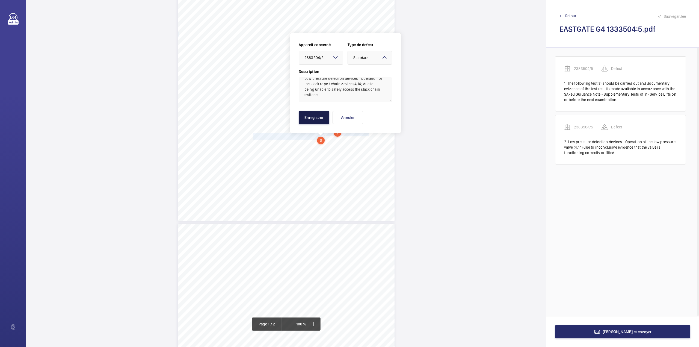
click at [320, 115] on button "Enregistrer" at bounding box center [314, 117] width 31 height 13
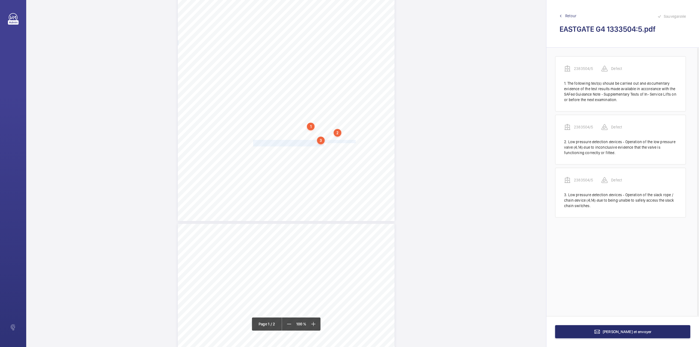
drag, startPoint x: 252, startPoint y: 140, endPoint x: 323, endPoint y: 145, distance: 70.6
click at [323, 145] on div "Lifting Operations and Lifting Equipment Regulations Report of Thorough Examina…" at bounding box center [286, 67] width 217 height 307
drag, startPoint x: 322, startPoint y: 59, endPoint x: 322, endPoint y: 63, distance: 4.4
click at [322, 59] on div "Faites un choix" at bounding box center [323, 57] width 39 height 5
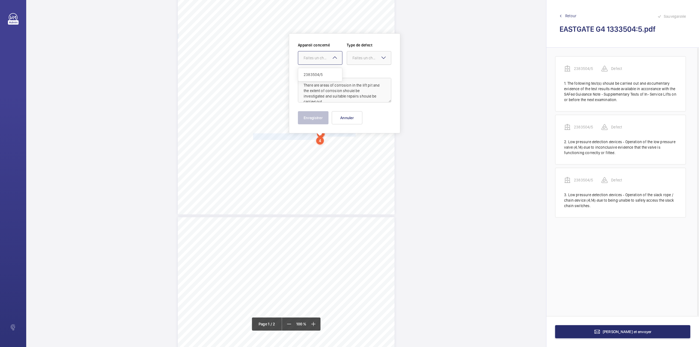
drag, startPoint x: 322, startPoint y: 73, endPoint x: 350, endPoint y: 63, distance: 29.7
click at [323, 73] on span "2383504/5" at bounding box center [320, 74] width 33 height 5
click at [359, 59] on div "Faites un choix" at bounding box center [372, 57] width 39 height 5
click at [357, 71] on div "Standard" at bounding box center [369, 74] width 44 height 13
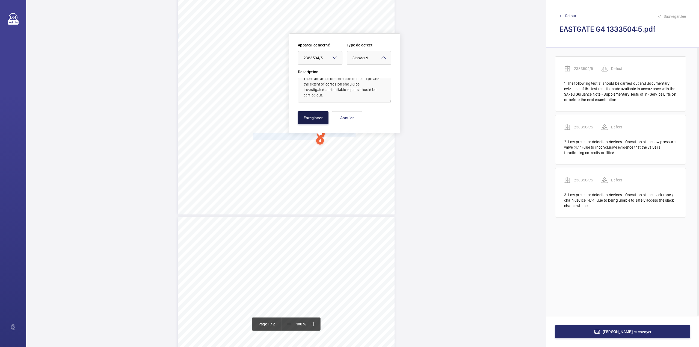
click at [318, 115] on button "Enregistrer" at bounding box center [313, 117] width 31 height 13
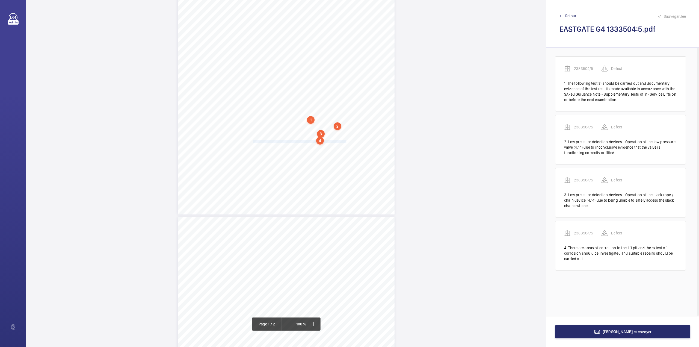
drag, startPoint x: 253, startPoint y: 141, endPoint x: 345, endPoint y: 141, distance: 92.6
click at [345, 141] on span "The top floor landing door lock cover is missing and should be replaced." at bounding box center [299, 141] width 93 height 3
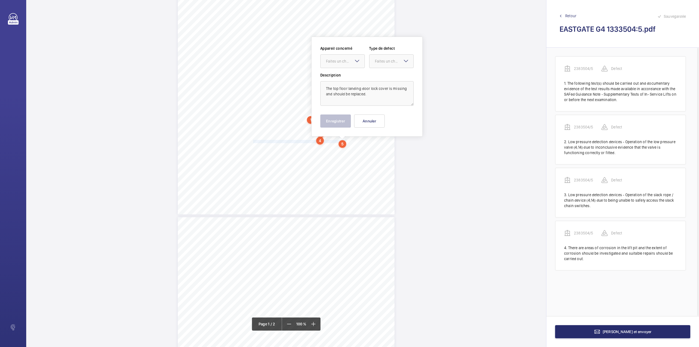
scroll to position [104, 0]
drag, startPoint x: 338, startPoint y: 59, endPoint x: 338, endPoint y: 62, distance: 3.0
click at [338, 60] on div "Faites un choix" at bounding box center [345, 57] width 39 height 5
drag, startPoint x: 338, startPoint y: 77, endPoint x: 375, endPoint y: 62, distance: 40.1
click at [340, 77] on span "2383504/5" at bounding box center [342, 74] width 33 height 5
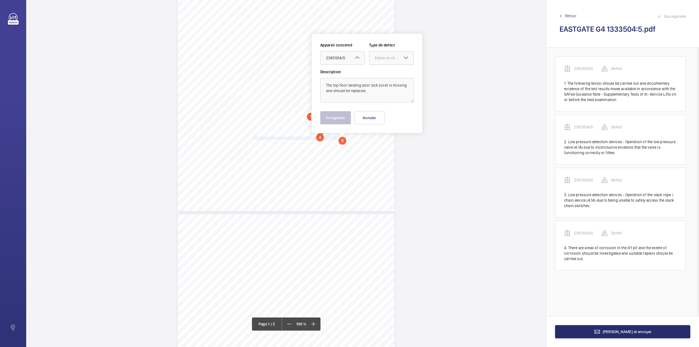
drag, startPoint x: 377, startPoint y: 59, endPoint x: 377, endPoint y: 63, distance: 4.1
click at [377, 61] on div "Faites un choix" at bounding box center [391, 57] width 44 height 5
click at [377, 69] on div "Standard" at bounding box center [391, 74] width 44 height 13
click at [345, 117] on button "Enregistrer" at bounding box center [335, 117] width 31 height 13
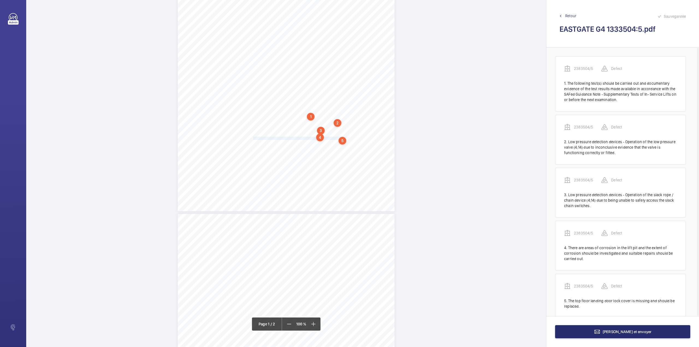
scroll to position [11, 0]
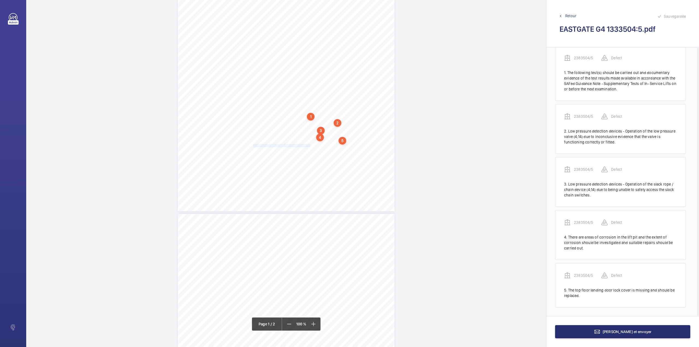
drag, startPoint x: 253, startPoint y: 146, endPoint x: 310, endPoint y: 146, distance: 57.1
click at [310, 146] on span "We recommend the car top is cleaned down." at bounding box center [282, 145] width 58 height 3
drag, startPoint x: 300, startPoint y: 56, endPoint x: 301, endPoint y: 64, distance: 7.6
click at [300, 57] on div "Faites un choix" at bounding box center [310, 57] width 39 height 5
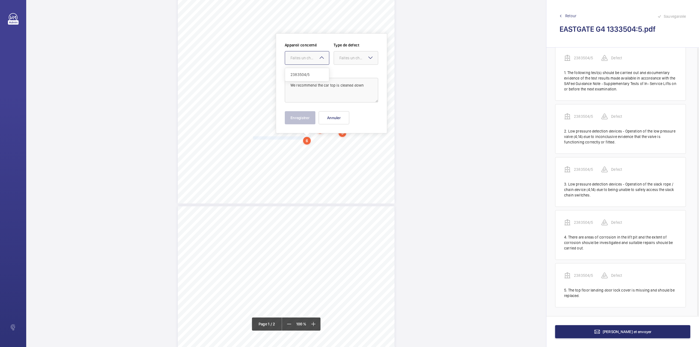
click at [304, 73] on span "2383504/5" at bounding box center [307, 74] width 33 height 5
drag, startPoint x: 347, startPoint y: 57, endPoint x: 347, endPoint y: 65, distance: 7.4
click at [347, 58] on div "Faites un choix" at bounding box center [358, 57] width 39 height 5
click at [347, 76] on span "Standard" at bounding box center [355, 74] width 33 height 5
click at [368, 89] on textarea "We recommend the car top is cleaned down" at bounding box center [331, 90] width 93 height 25
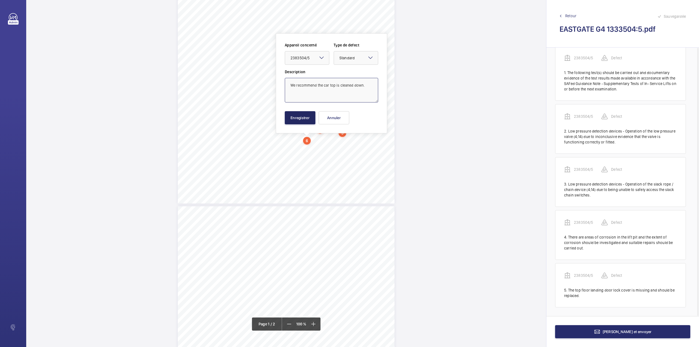
type textarea "We recommend the car top is cleaned down."
click at [304, 119] on button "Enregistrer" at bounding box center [300, 117] width 31 height 13
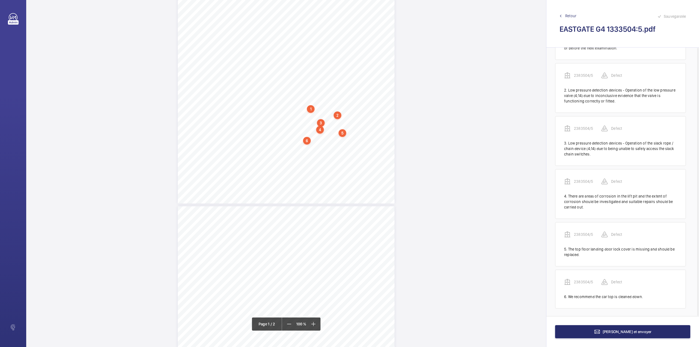
scroll to position [54, 0]
drag, startPoint x: 253, startPoint y: 142, endPoint x: 317, endPoint y: 142, distance: 64.4
click at [317, 142] on span "We recommend the water in the lift pit is removed." at bounding box center [285, 141] width 65 height 3
drag, startPoint x: 316, startPoint y: 60, endPoint x: 316, endPoint y: 65, distance: 4.9
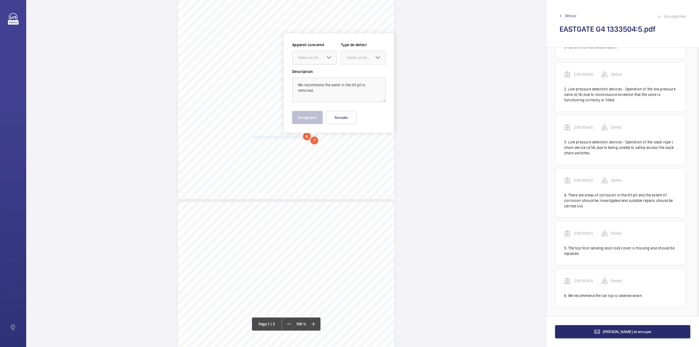
click at [316, 60] on div "Faites un choix" at bounding box center [314, 57] width 44 height 5
click at [315, 72] on span "2383504/5" at bounding box center [314, 74] width 33 height 5
drag, startPoint x: 351, startPoint y: 61, endPoint x: 353, endPoint y: 72, distance: 11.2
click at [352, 61] on div at bounding box center [363, 57] width 44 height 13
click at [353, 72] on span "Standard" at bounding box center [363, 74] width 33 height 5
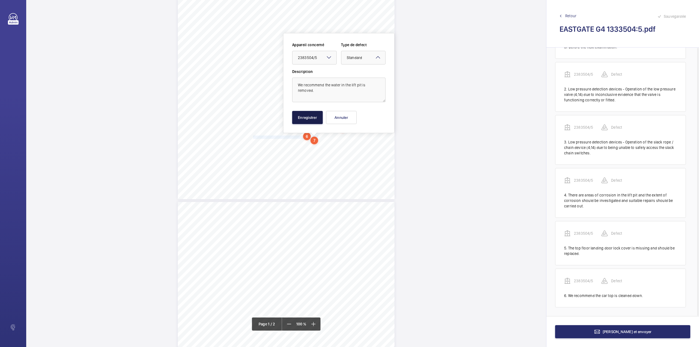
click at [308, 116] on button "Enregistrer" at bounding box center [307, 117] width 31 height 13
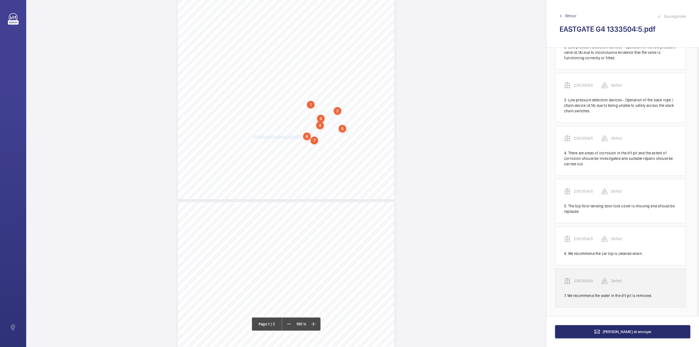
scroll to position [96, 0]
click at [585, 276] on wm-front-transcription-audit-report-line "2383504/5 Defect 7. We recommend the water in the lift pit is removed." at bounding box center [620, 287] width 131 height 39
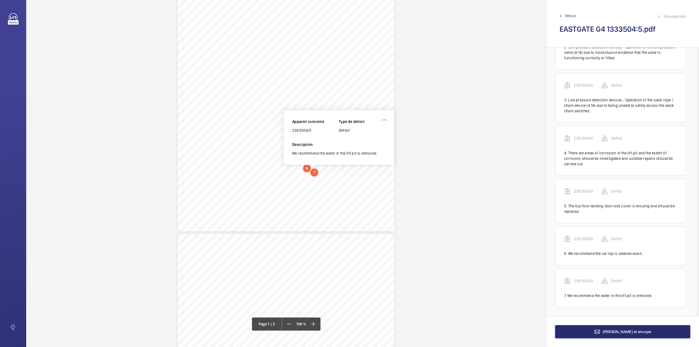
scroll to position [83, 0]
drag, startPoint x: 292, startPoint y: 132, endPoint x: 315, endPoint y: 132, distance: 22.4
click at [315, 132] on div "2383504/5" at bounding box center [315, 131] width 47 height 5
copy div "2383504/5"
click at [599, 332] on button "[PERSON_NAME] et envoyer" at bounding box center [622, 331] width 135 height 13
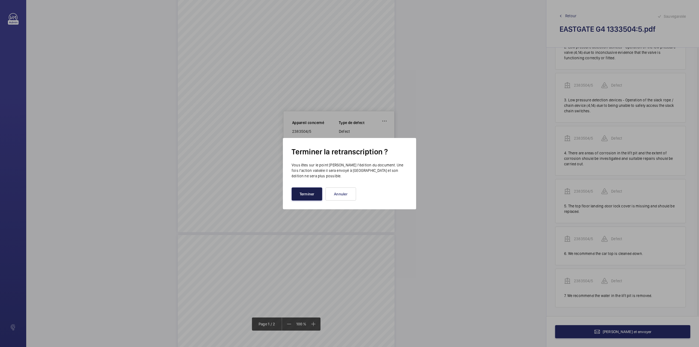
drag, startPoint x: 300, startPoint y: 197, endPoint x: 285, endPoint y: 183, distance: 20.7
click at [300, 196] on button "Terminer" at bounding box center [307, 193] width 31 height 13
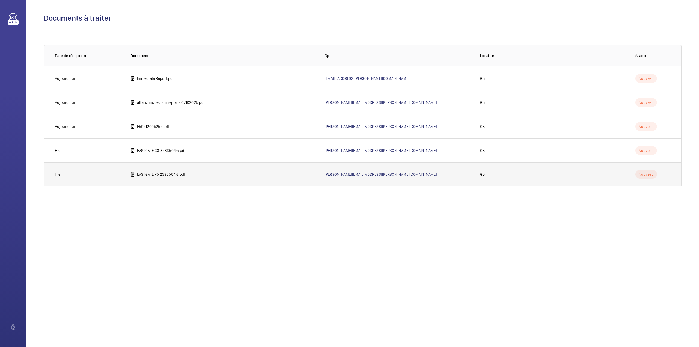
click at [165, 172] on p "EASTGATE P5 2393504:6.pdf" at bounding box center [161, 173] width 49 height 5
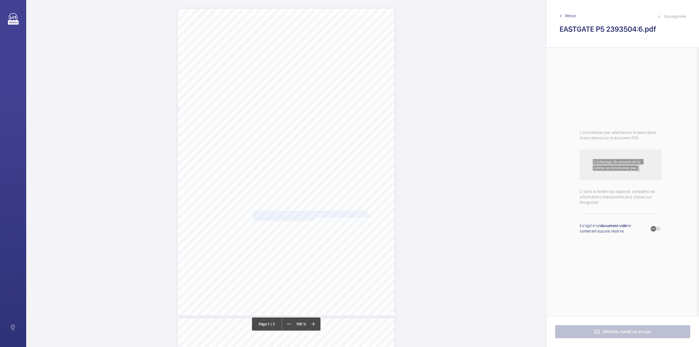
drag, startPoint x: 253, startPoint y: 213, endPoint x: 314, endPoint y: 218, distance: 61.1
click at [314, 218] on div "Lifting Operations and Lifting Equipment Regulations Report of Thorough Examina…" at bounding box center [286, 162] width 217 height 307
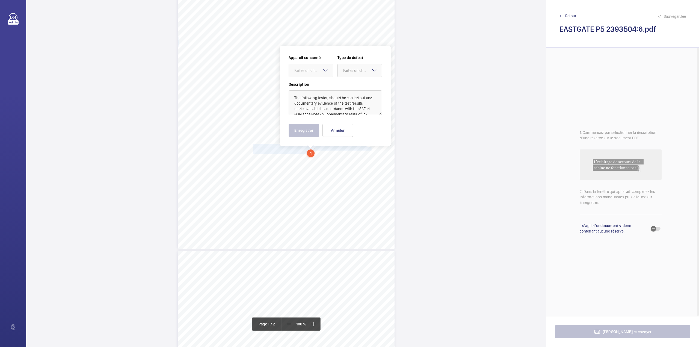
scroll to position [80, 0]
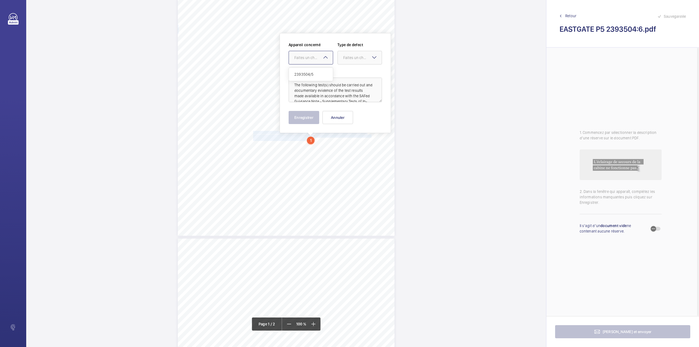
drag, startPoint x: 312, startPoint y: 58, endPoint x: 315, endPoint y: 71, distance: 13.5
click at [312, 58] on div "Faites un choix" at bounding box center [313, 57] width 39 height 5
drag, startPoint x: 315, startPoint y: 71, endPoint x: 327, endPoint y: 69, distance: 12.2
click at [315, 72] on div "2393504/5" at bounding box center [311, 74] width 44 height 13
drag, startPoint x: 360, startPoint y: 57, endPoint x: 360, endPoint y: 69, distance: 12.0
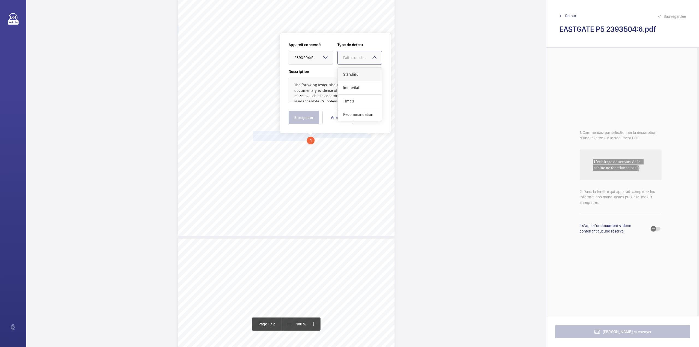
click at [360, 58] on div "Faites un choix" at bounding box center [362, 57] width 39 height 5
click at [360, 69] on div "Standard" at bounding box center [360, 74] width 44 height 13
click at [300, 120] on button "Enregistrer" at bounding box center [304, 117] width 31 height 13
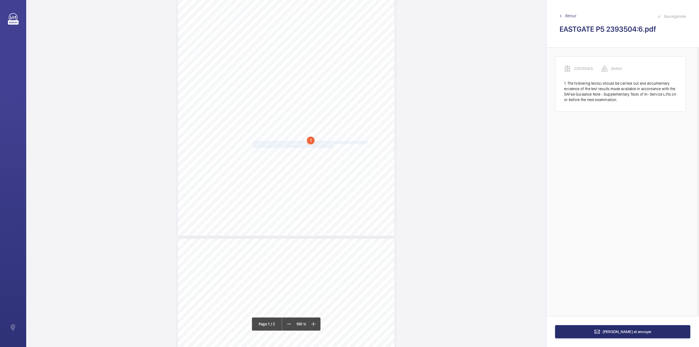
drag, startPoint x: 253, startPoint y: 141, endPoint x: 332, endPoint y: 146, distance: 79.6
click at [332, 146] on div "Lifting Operations and Lifting Equipment Regulations Report of Thorough Examina…" at bounding box center [286, 82] width 217 height 307
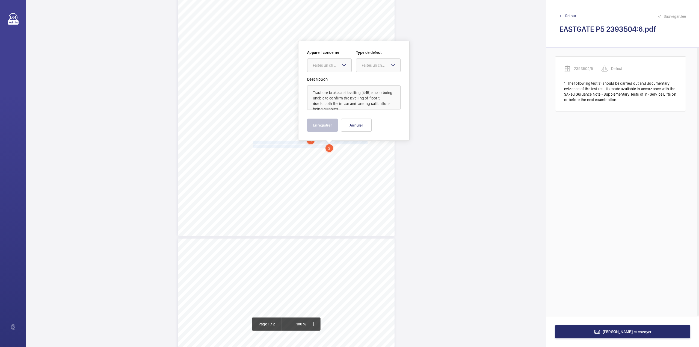
scroll to position [87, 0]
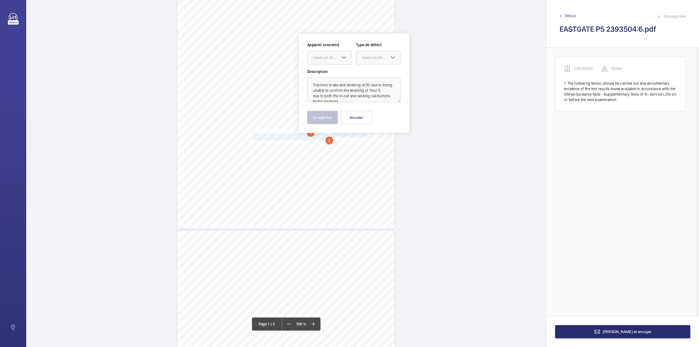
click at [327, 60] on div "Faites un choix" at bounding box center [329, 57] width 44 height 5
click at [329, 74] on span "2393504/5" at bounding box center [329, 74] width 33 height 5
drag, startPoint x: 374, startPoint y: 59, endPoint x: 373, endPoint y: 67, distance: 8.0
click at [374, 60] on div "Faites un choix" at bounding box center [381, 57] width 39 height 5
click at [372, 72] on span "Standard" at bounding box center [378, 74] width 33 height 5
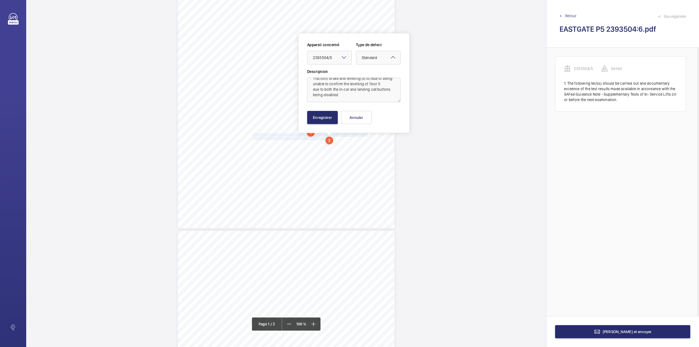
scroll to position [12, 0]
click at [330, 119] on button "Enregistrer" at bounding box center [322, 117] width 31 height 13
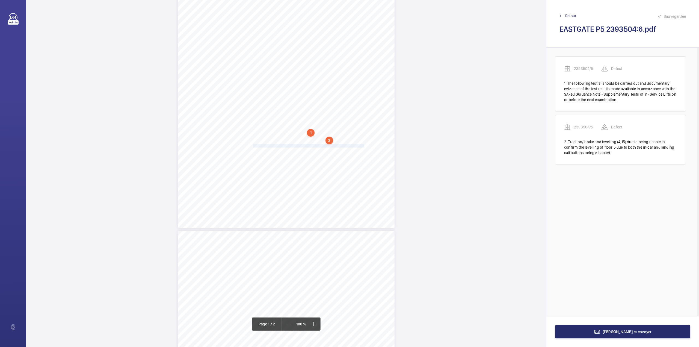
drag, startPoint x: 252, startPoint y: 146, endPoint x: 363, endPoint y: 144, distance: 110.9
click at [363, 144] on span "It is noted that in-car call button and landing call button for floor 5 have be…" at bounding box center [308, 145] width 111 height 3
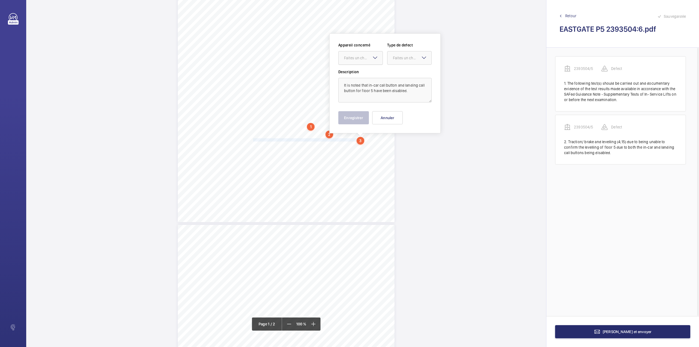
click at [360, 60] on div "Faites un choix" at bounding box center [363, 57] width 39 height 5
click at [360, 72] on span "2393504/5" at bounding box center [360, 74] width 33 height 5
click at [391, 61] on div at bounding box center [410, 57] width 44 height 13
click at [393, 69] on div "Standard" at bounding box center [410, 74] width 44 height 13
click at [356, 116] on button "Enregistrer" at bounding box center [353, 117] width 31 height 13
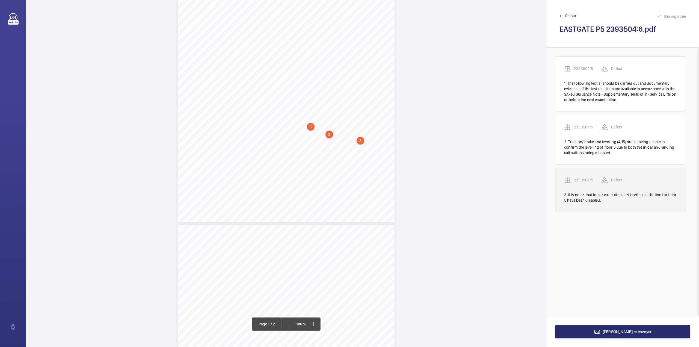
click at [582, 181] on p "2393504/5" at bounding box center [587, 179] width 27 height 5
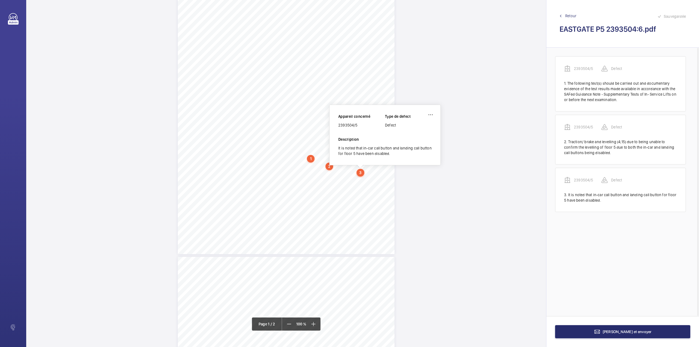
scroll to position [60, 0]
drag, startPoint x: 339, startPoint y: 126, endPoint x: 359, endPoint y: 127, distance: 20.2
click at [359, 127] on div "2393504/5" at bounding box center [361, 125] width 47 height 5
copy div "2393504/5"
click at [617, 331] on span "[PERSON_NAME] et envoyer" at bounding box center [627, 331] width 49 height 4
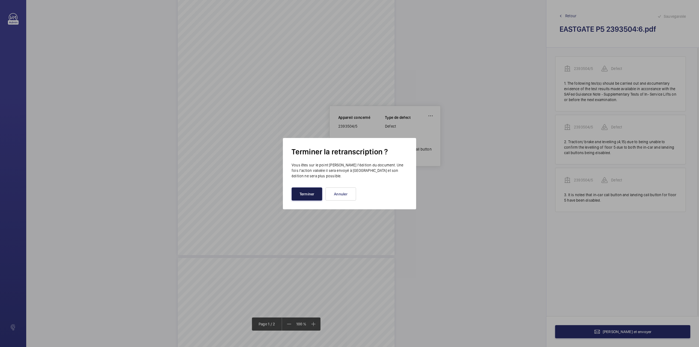
click at [295, 193] on button "Terminer" at bounding box center [307, 193] width 31 height 13
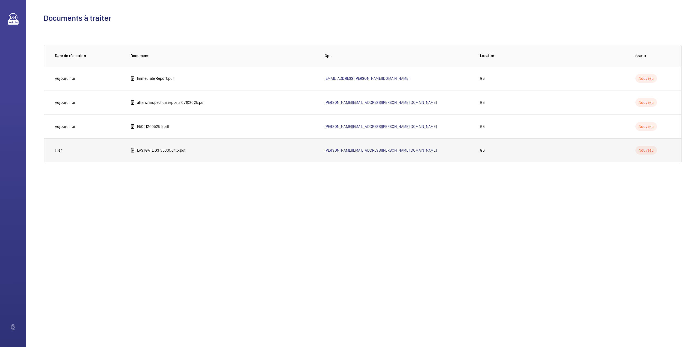
click at [172, 153] on td "EASTGATE G3 3533504:5.pdf" at bounding box center [219, 150] width 194 height 24
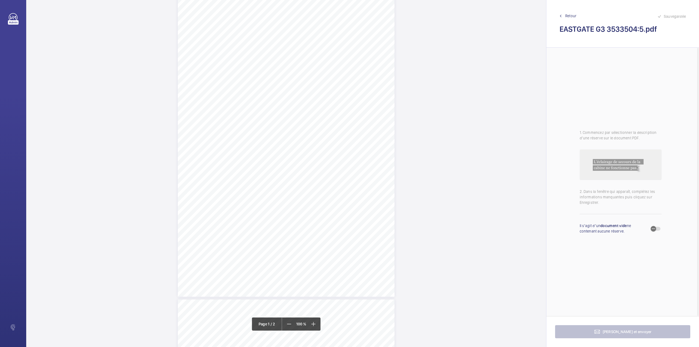
scroll to position [36, 0]
drag, startPoint x: 252, startPoint y: 175, endPoint x: 314, endPoint y: 182, distance: 61.6
click at [314, 182] on div "Lifting Operations and Lifting Equipment Regulations Report of Thorough Examina…" at bounding box center [286, 125] width 217 height 307
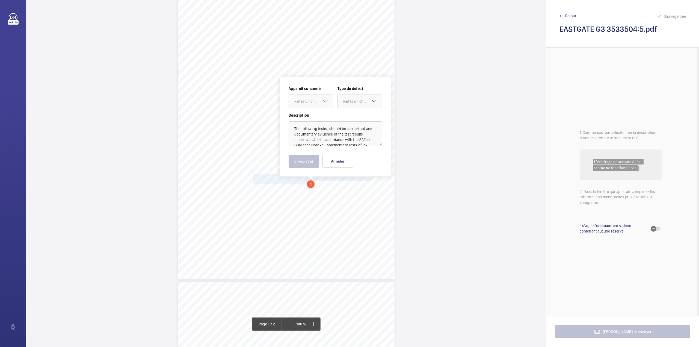
scroll to position [80, 0]
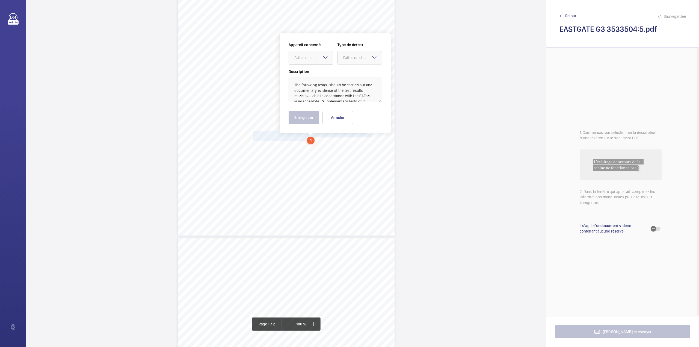
click at [304, 57] on div "Faites un choix" at bounding box center [313, 57] width 39 height 5
click at [306, 71] on div "3533504/5" at bounding box center [311, 74] width 44 height 13
click at [344, 59] on div "Faites un choix" at bounding box center [362, 57] width 39 height 5
click at [345, 69] on div "Standard" at bounding box center [360, 74] width 44 height 13
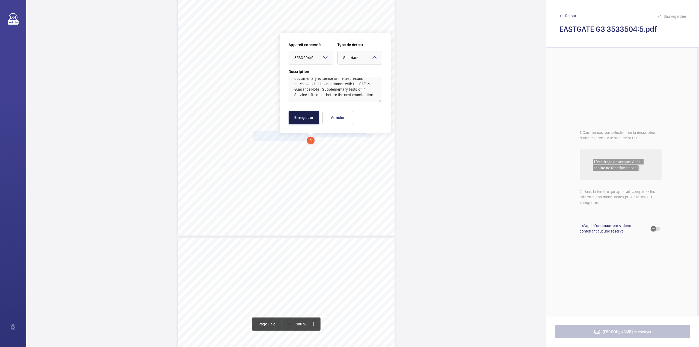
click at [303, 117] on button "Enregistrer" at bounding box center [304, 117] width 31 height 13
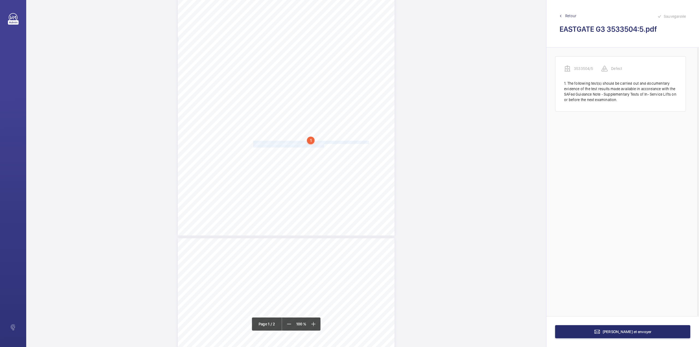
drag, startPoint x: 253, startPoint y: 141, endPoint x: 323, endPoint y: 145, distance: 70.6
click at [323, 145] on div "Lifting Operations and Lifting Equipment Regulations Report of Thorough Examina…" at bounding box center [286, 82] width 217 height 307
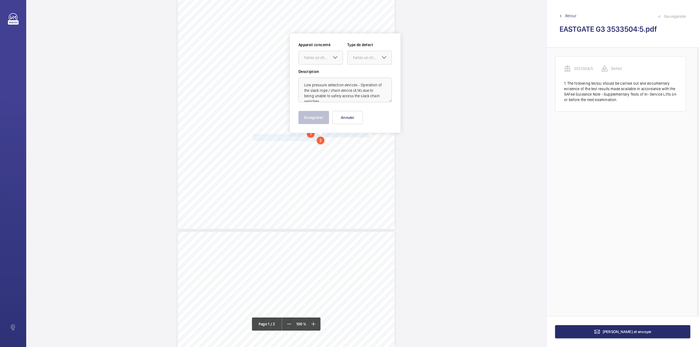
scroll to position [7, 0]
click at [321, 98] on textarea "Low pressure detection devices - Operation of the slack rope / chain device (4;…" at bounding box center [344, 90] width 93 height 25
drag, startPoint x: 324, startPoint y: 58, endPoint x: 323, endPoint y: 64, distance: 6.2
click at [324, 58] on div "Faites un choix" at bounding box center [323, 57] width 39 height 5
drag, startPoint x: 323, startPoint y: 69, endPoint x: 349, endPoint y: 61, distance: 27.3
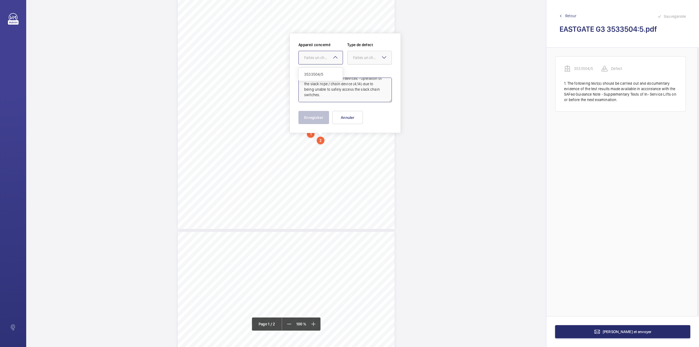
click at [323, 69] on div "3533504/5" at bounding box center [321, 74] width 44 height 13
click at [357, 57] on div "Faites un choix" at bounding box center [372, 57] width 39 height 5
click at [358, 69] on div "Standard" at bounding box center [370, 74] width 44 height 13
type textarea "Low pressure detection devices - Operation of the slack rope / chain device (4;…"
click at [317, 116] on button "Enregistrer" at bounding box center [313, 117] width 31 height 13
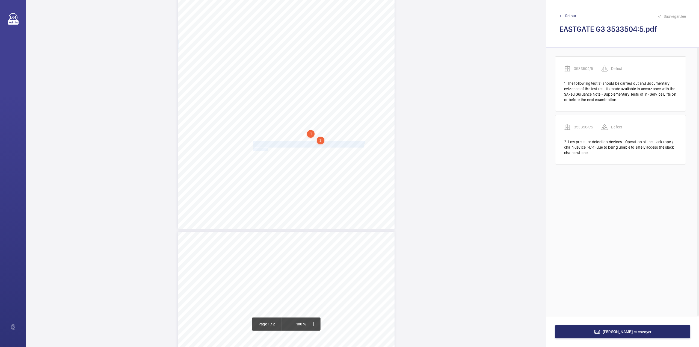
drag, startPoint x: 253, startPoint y: 142, endPoint x: 267, endPoint y: 149, distance: 15.6
click at [267, 149] on div "Lifting Operations and Lifting Equipment Regulations Report of Thorough Examina…" at bounding box center [286, 75] width 217 height 307
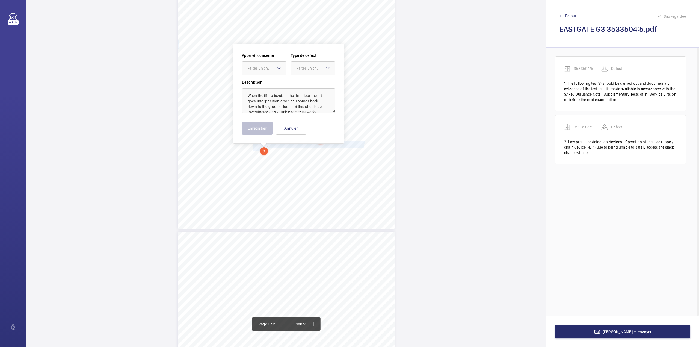
scroll to position [97, 0]
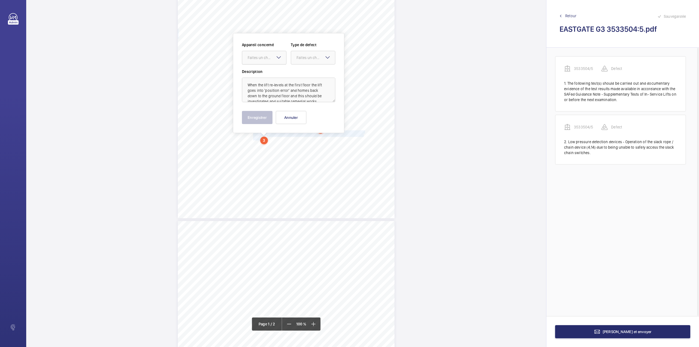
click at [263, 60] on div "Faites un choix" at bounding box center [267, 57] width 39 height 5
click at [263, 71] on div "3533504/5" at bounding box center [264, 74] width 44 height 13
click at [293, 62] on div at bounding box center [313, 57] width 44 height 13
click at [298, 75] on span "Standard" at bounding box center [313, 74] width 33 height 5
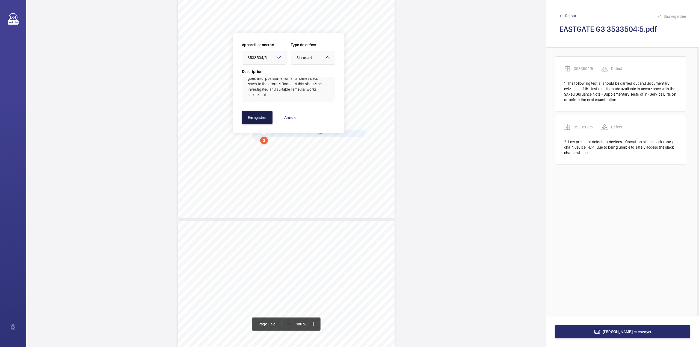
click at [257, 120] on button "Enregistrer" at bounding box center [257, 117] width 31 height 13
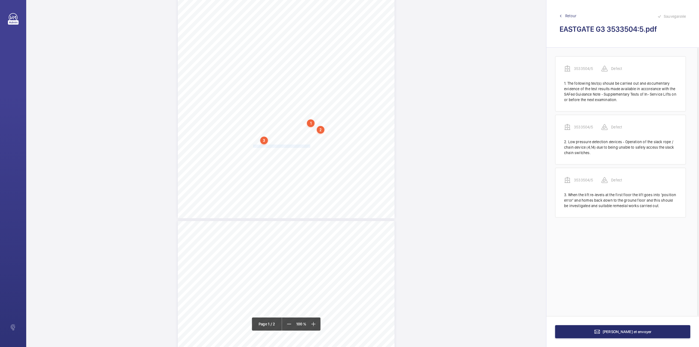
drag, startPoint x: 253, startPoint y: 145, endPoint x: 310, endPoint y: 146, distance: 56.8
click at [310, 146] on span "We recommend the car top is cleaned down." at bounding box center [282, 146] width 58 height 3
drag, startPoint x: 306, startPoint y: 58, endPoint x: 305, endPoint y: 67, distance: 8.6
click at [306, 59] on div "Faites un choix" at bounding box center [310, 57] width 39 height 5
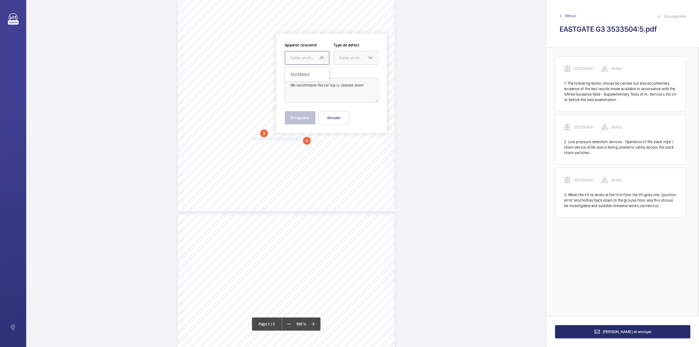
click at [304, 72] on span "3533504/5" at bounding box center [307, 74] width 33 height 5
drag, startPoint x: 343, startPoint y: 59, endPoint x: 342, endPoint y: 67, distance: 7.8
click at [343, 60] on div "Faites un choix" at bounding box center [358, 57] width 39 height 5
click at [341, 76] on span "Standard" at bounding box center [355, 74] width 33 height 5
click at [363, 88] on textarea "We recommend the car top is cleaned down" at bounding box center [331, 90] width 93 height 25
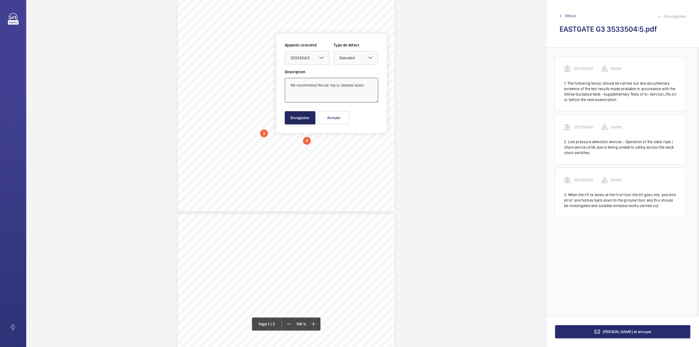
type textarea "We recommend the car top is cleaned down."
click at [300, 116] on button "Enregistrer" at bounding box center [300, 117] width 31 height 13
drag, startPoint x: 253, startPoint y: 141, endPoint x: 317, endPoint y: 142, distance: 64.5
click at [317, 142] on span "We recommend the water in the lift pit is removed." at bounding box center [285, 142] width 65 height 3
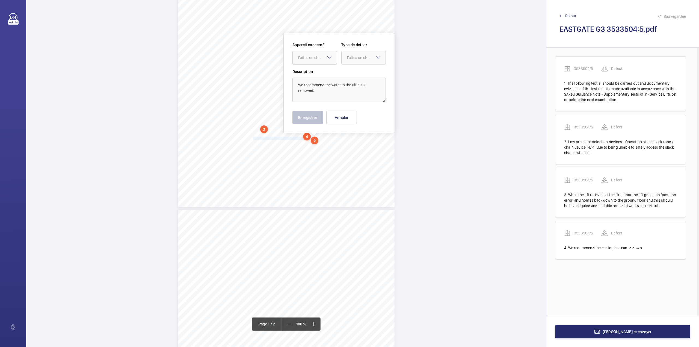
click at [317, 56] on div "Faites un choix" at bounding box center [317, 57] width 39 height 5
click at [317, 74] on span "3533504/5" at bounding box center [314, 74] width 33 height 5
click at [354, 61] on div at bounding box center [364, 57] width 44 height 13
click at [354, 74] on span "Standard" at bounding box center [363, 74] width 33 height 5
click at [300, 113] on button "Enregistrer" at bounding box center [307, 117] width 31 height 13
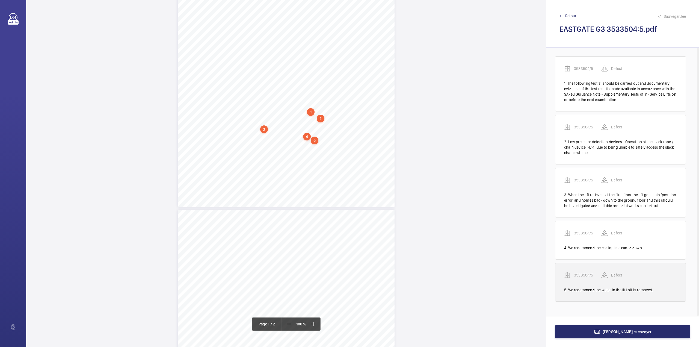
click at [584, 275] on p "3533504/5" at bounding box center [587, 274] width 27 height 5
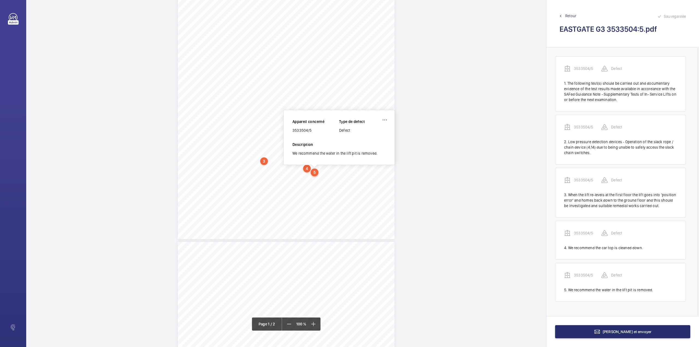
scroll to position [75, 0]
drag, startPoint x: 293, startPoint y: 132, endPoint x: 317, endPoint y: 132, distance: 24.3
click at [317, 132] on div "3533504/5" at bounding box center [315, 131] width 47 height 5
copy div "3533504/5"
click at [615, 330] on span "[PERSON_NAME] et envoyer" at bounding box center [627, 331] width 49 height 4
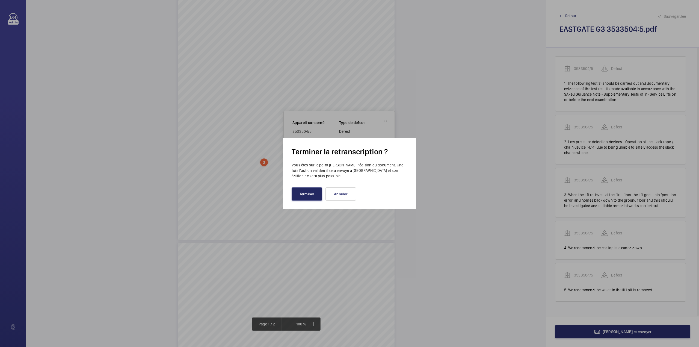
click at [305, 197] on button "Terminer" at bounding box center [307, 193] width 31 height 13
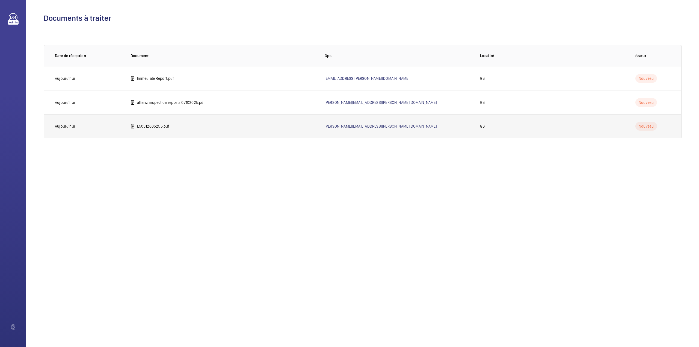
click at [169, 126] on p "E50512005255.pdf" at bounding box center [153, 125] width 32 height 5
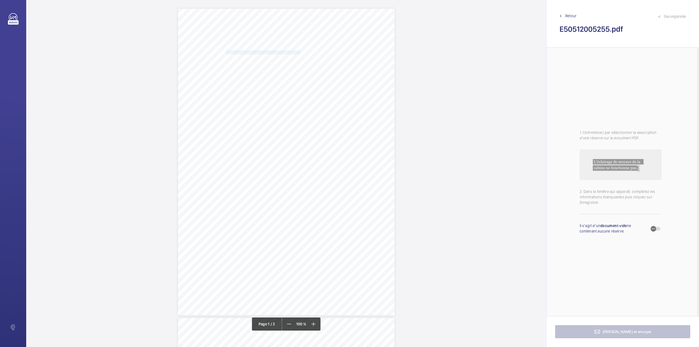
drag, startPoint x: 226, startPoint y: 52, endPoint x: 292, endPoint y: 52, distance: 66.6
click at [292, 52] on span "ESSENDI UK HOTELS 2 LTD (IBIS & IBIS STYLES)" at bounding box center [263, 53] width 74 height 4
copy span "ESSENDI UK HOTELS 2 LTD (IBIS & IBIS STYLES)"
click at [320, 151] on button "Annuler" at bounding box center [316, 148] width 31 height 13
drag, startPoint x: 280, startPoint y: 188, endPoint x: 316, endPoint y: 193, distance: 36.6
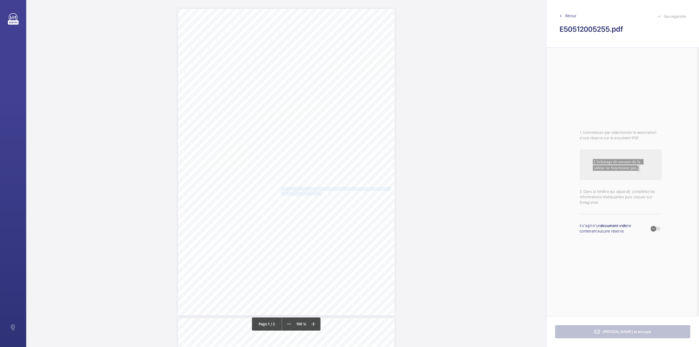
click at [316, 193] on div "Lift Report Lifting Operations & Lifting Equipment Regulation 1998 Provision & …" at bounding box center [286, 162] width 217 height 306
click at [307, 60] on div "Faites un choix" at bounding box center [316, 57] width 39 height 5
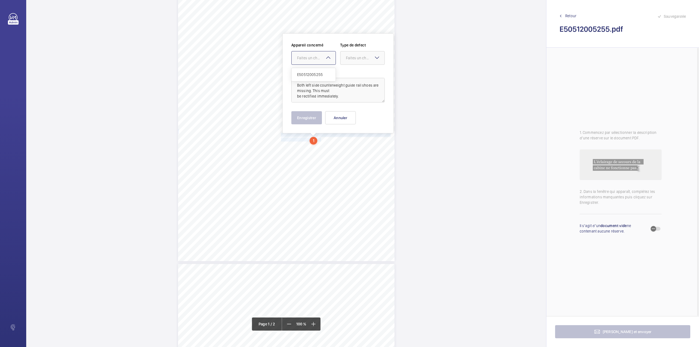
click at [307, 71] on div "E50512005255" at bounding box center [314, 74] width 44 height 13
click at [358, 60] on div "Faites un choix" at bounding box center [365, 57] width 39 height 5
click at [354, 91] on span "Immédiat" at bounding box center [362, 87] width 33 height 5
click at [307, 117] on button "Enregistrer" at bounding box center [306, 117] width 31 height 13
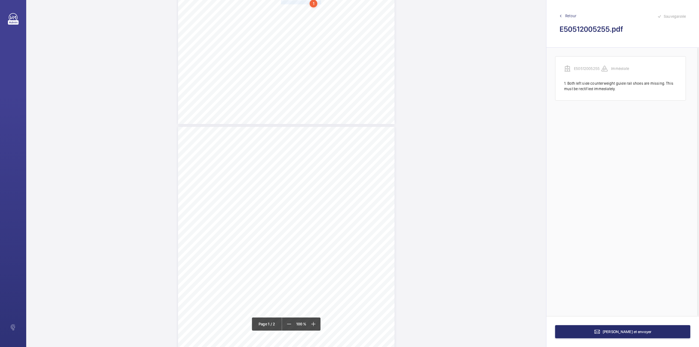
scroll to position [236, 0]
drag, startPoint x: 280, startPoint y: 170, endPoint x: 338, endPoint y: 169, distance: 58.2
click at [338, 169] on span "Trapped Passenger Release key missing." at bounding box center [313, 169] width 64 height 4
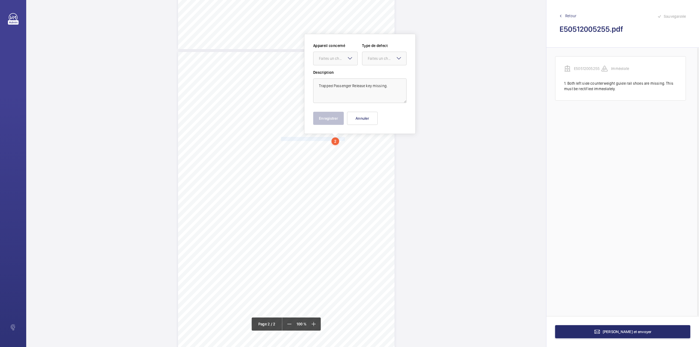
scroll to position [267, 0]
drag, startPoint x: 342, startPoint y: 55, endPoint x: 345, endPoint y: 76, distance: 20.7
click at [342, 56] on div "Faites un choix" at bounding box center [338, 57] width 39 height 5
click at [345, 76] on span "E50512005255" at bounding box center [335, 74] width 33 height 5
drag, startPoint x: 386, startPoint y: 61, endPoint x: 385, endPoint y: 72, distance: 10.4
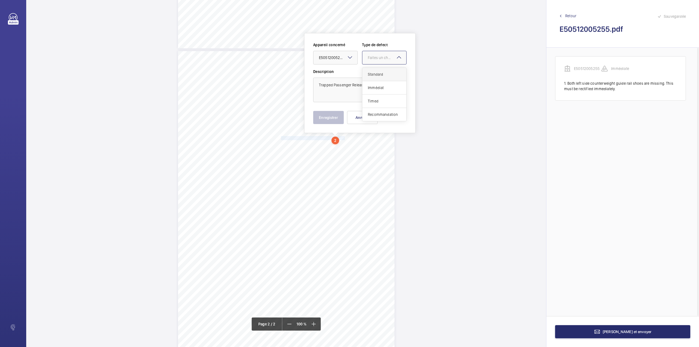
click at [386, 62] on div at bounding box center [384, 57] width 44 height 13
click at [385, 72] on span "Standard" at bounding box center [384, 74] width 33 height 5
click at [329, 114] on button "Enregistrer" at bounding box center [328, 117] width 31 height 13
drag, startPoint x: 280, startPoint y: 143, endPoint x: 362, endPoint y: 142, distance: 81.9
click at [362, 142] on span "One counterweight guide rail oil lubrication pot missing." at bounding box center [326, 143] width 90 height 4
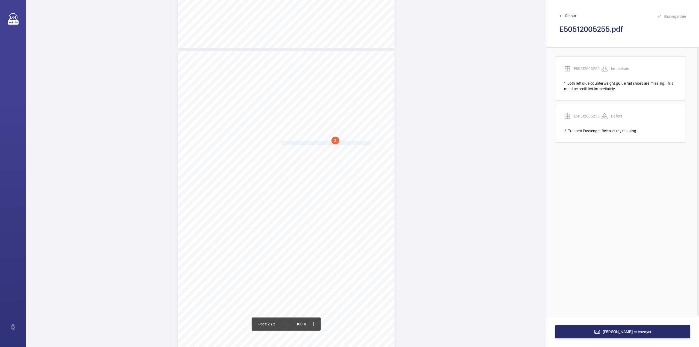
scroll to position [271, 0]
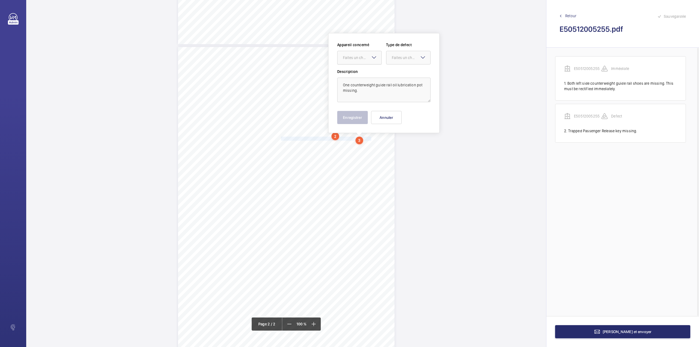
click at [360, 60] on div "Faites un choix" at bounding box center [360, 57] width 44 height 5
click at [360, 68] on div "E50512005255" at bounding box center [360, 74] width 44 height 13
drag, startPoint x: 393, startPoint y: 56, endPoint x: 397, endPoint y: 71, distance: 15.4
click at [393, 57] on div "Faites un choix" at bounding box center [411, 57] width 39 height 5
click at [397, 71] on div "Standard" at bounding box center [408, 74] width 44 height 13
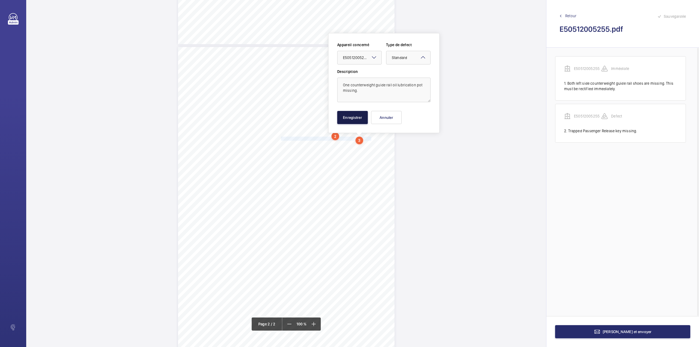
click at [357, 117] on button "Enregistrer" at bounding box center [352, 117] width 31 height 13
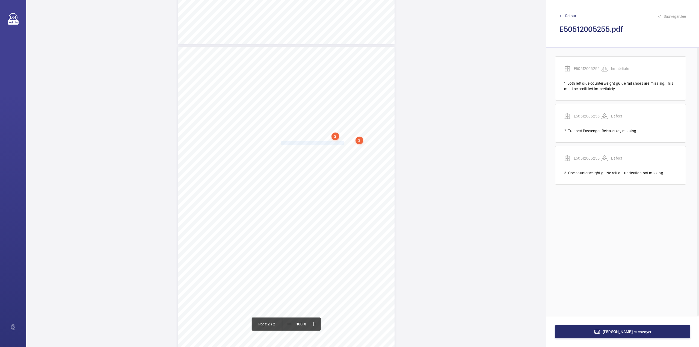
drag, startPoint x: 280, startPoint y: 143, endPoint x: 338, endPoint y: 143, distance: 57.6
click at [338, 143] on span "Fireman's Service intercom inoperative." at bounding box center [312, 143] width 63 height 4
drag, startPoint x: 328, startPoint y: 55, endPoint x: 331, endPoint y: 74, distance: 19.2
click at [328, 56] on div "Faites un choix" at bounding box center [337, 57] width 39 height 5
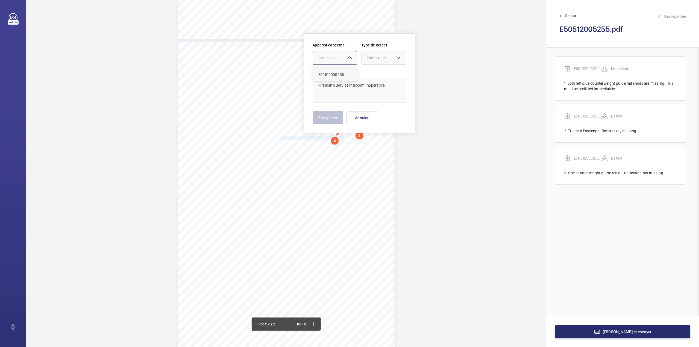
click at [331, 74] on span "E50512005255" at bounding box center [334, 74] width 33 height 5
click at [387, 58] on div "Faites un choix" at bounding box center [386, 57] width 39 height 5
click at [383, 75] on span "Standard" at bounding box center [383, 74] width 33 height 5
click at [331, 118] on button "Enregistrer" at bounding box center [328, 117] width 31 height 13
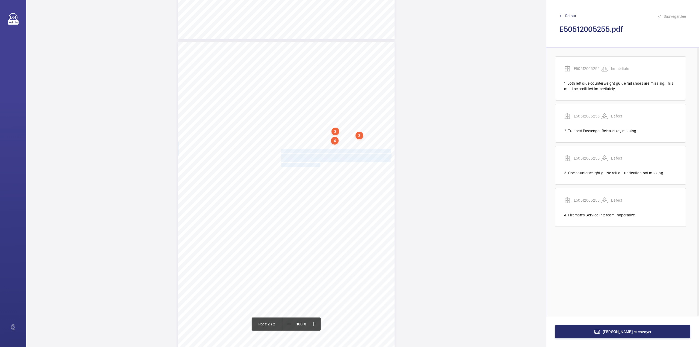
drag, startPoint x: 280, startPoint y: 150, endPoint x: 316, endPoint y: 164, distance: 38.2
click at [316, 164] on div "Lift Report Lifting Operations & Lifting Equipment Regulation 1998 Provision & …" at bounding box center [286, 195] width 217 height 306
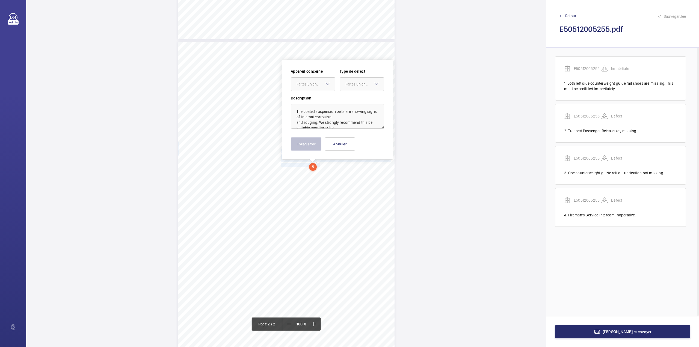
scroll to position [289, 0]
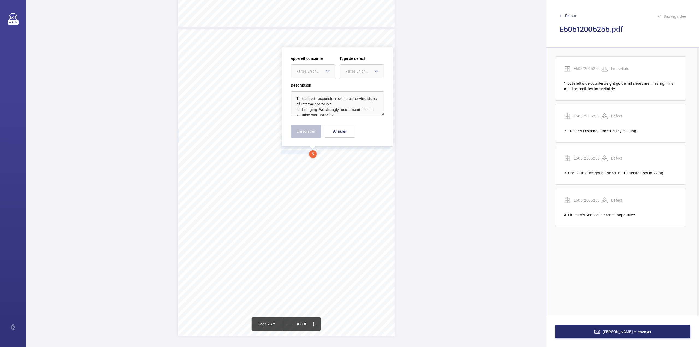
drag, startPoint x: 313, startPoint y: 67, endPoint x: 315, endPoint y: 76, distance: 8.9
click at [313, 69] on div "Faites un choix" at bounding box center [313, 71] width 44 height 5
click at [317, 87] on span "E50512005255" at bounding box center [313, 87] width 33 height 5
click at [353, 73] on div "Faites un choix" at bounding box center [364, 71] width 39 height 5
click at [351, 128] on span "Recommandation" at bounding box center [361, 127] width 33 height 5
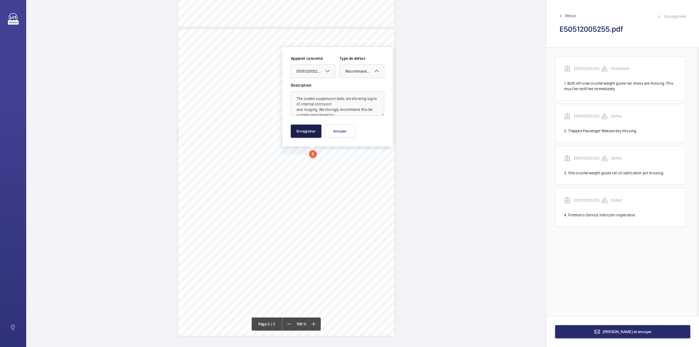
click at [306, 130] on button "Enregistrer" at bounding box center [306, 131] width 31 height 13
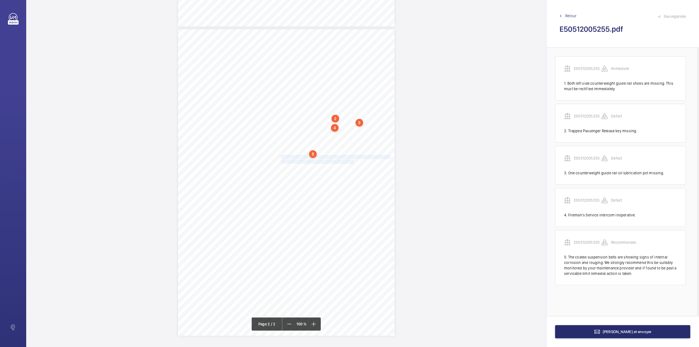
drag, startPoint x: 280, startPoint y: 157, endPoint x: 346, endPoint y: 162, distance: 66.3
click at [346, 162] on div "Lift Report Lifting Operations & Lifting Equipment Regulation 1998 Provision & …" at bounding box center [286, 182] width 217 height 306
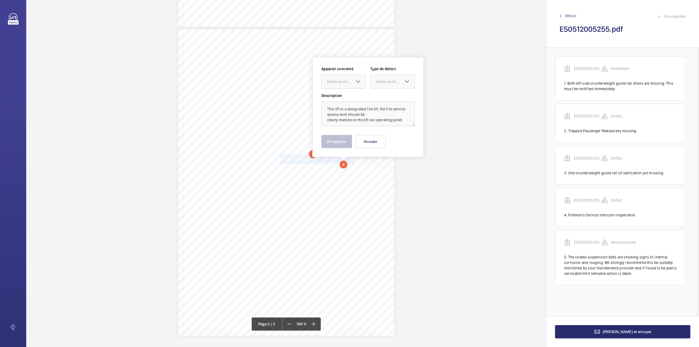
click at [341, 87] on div at bounding box center [344, 81] width 44 height 13
drag, startPoint x: 342, startPoint y: 99, endPoint x: 360, endPoint y: 96, distance: 17.4
click at [343, 99] on span "E50512005255" at bounding box center [343, 98] width 33 height 5
click at [378, 87] on div at bounding box center [393, 81] width 44 height 13
click at [383, 139] on span "Recommandation" at bounding box center [392, 138] width 33 height 5
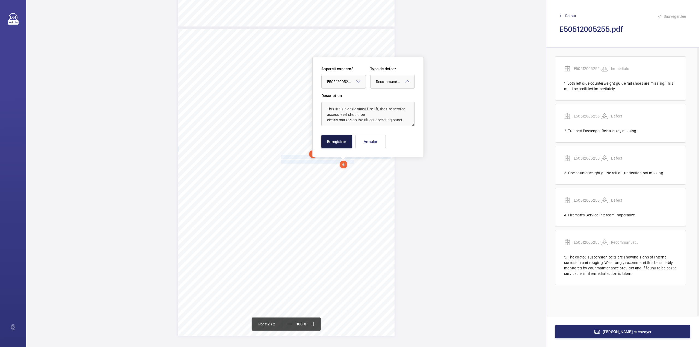
click at [335, 146] on button "Enregistrer" at bounding box center [336, 141] width 31 height 13
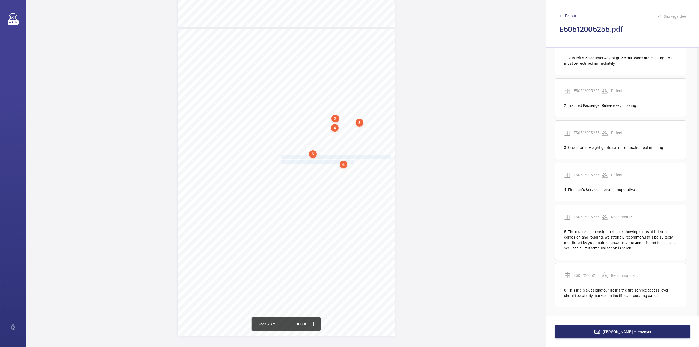
scroll to position [26, 0]
drag, startPoint x: 280, startPoint y: 167, endPoint x: 300, endPoint y: 181, distance: 23.8
click at [300, 181] on div "Lift Report Lifting Operations & Lifting Equipment Regulation 1998 Provision & …" at bounding box center [286, 182] width 217 height 306
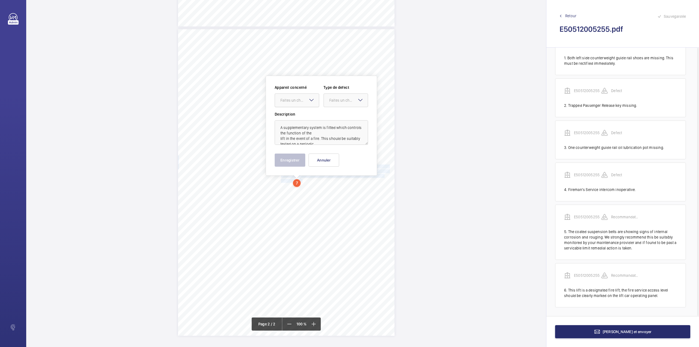
click at [296, 102] on div "Faites un choix" at bounding box center [299, 99] width 39 height 5
click at [296, 113] on div "E50512005255" at bounding box center [297, 116] width 44 height 13
click at [331, 102] on div "Faites un choix" at bounding box center [348, 99] width 39 height 5
click at [338, 153] on div "Recommandation" at bounding box center [346, 156] width 44 height 13
click at [297, 160] on button "Enregistrer" at bounding box center [290, 159] width 31 height 13
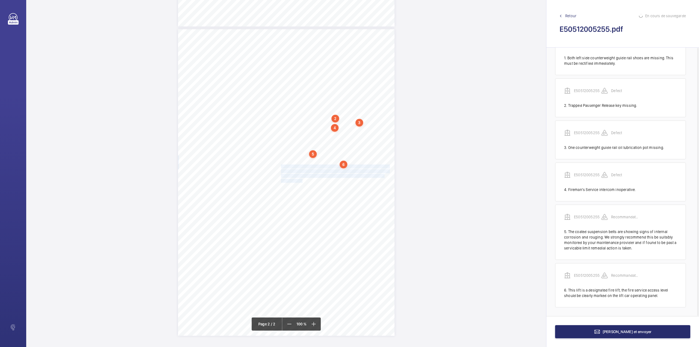
scroll to position [85, 0]
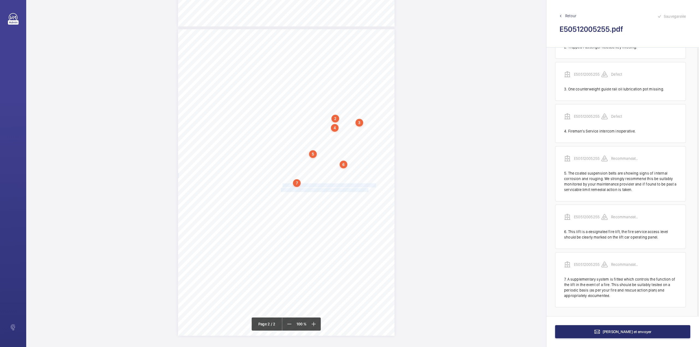
drag, startPoint x: 281, startPoint y: 184, endPoint x: 359, endPoint y: 188, distance: 78.8
click at [359, 188] on div "Lift Report Lifting Operations & Lifting Equipment Regulation 1998 Provision & …" at bounding box center [286, 182] width 217 height 306
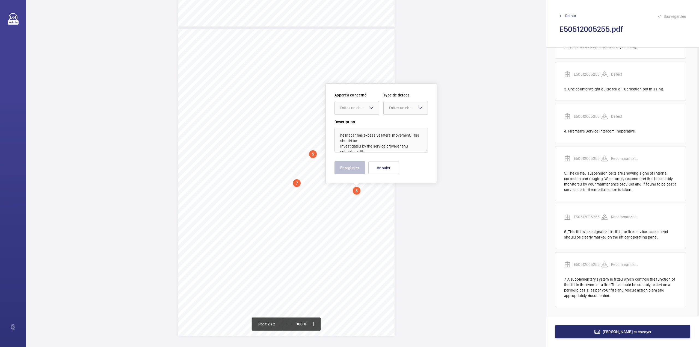
click at [368, 173] on div "Enregistrer Annuler" at bounding box center [381, 167] width 93 height 13
click at [347, 190] on span "investigated by the service provider and suitably rectified." at bounding box center [327, 190] width 92 height 4
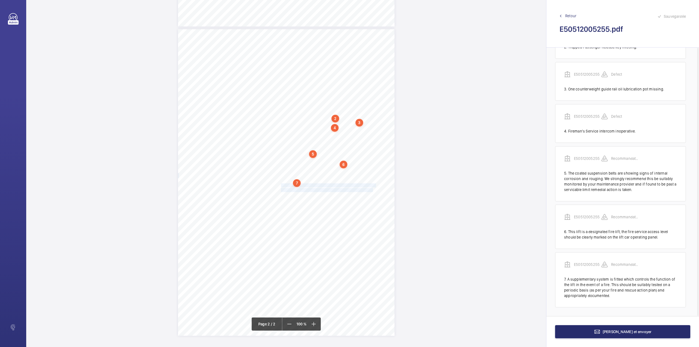
drag, startPoint x: 280, startPoint y: 185, endPoint x: 364, endPoint y: 191, distance: 84.4
click at [364, 191] on div "Lift Report Lifting Operations & Lifting Equipment Regulation 1998 Provision & …" at bounding box center [286, 182] width 217 height 306
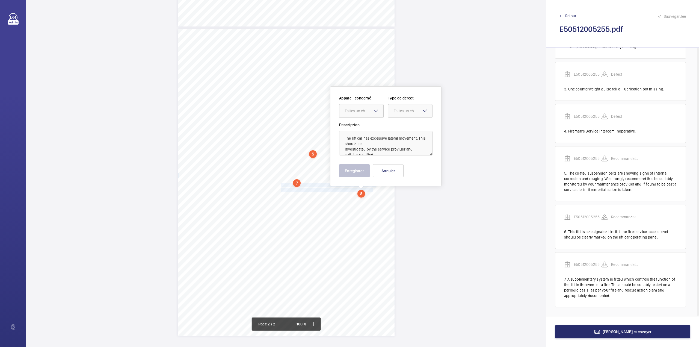
click at [365, 116] on div at bounding box center [361, 110] width 44 height 13
click at [365, 123] on div "E50512005255" at bounding box center [361, 127] width 44 height 13
click at [402, 113] on div "Faites un choix" at bounding box center [413, 110] width 39 height 5
click at [399, 171] on div "Recommandation" at bounding box center [410, 167] width 44 height 13
click at [353, 172] on button "Enregistrer" at bounding box center [354, 170] width 31 height 13
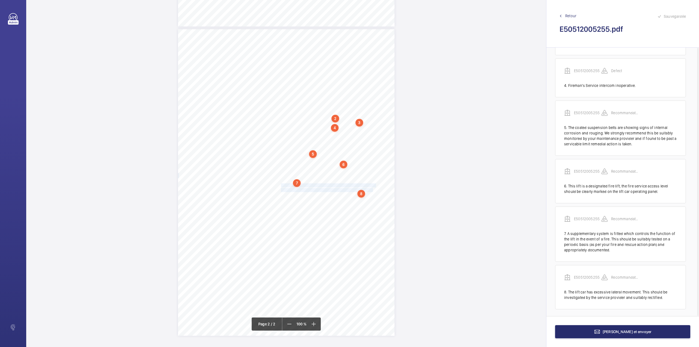
scroll to position [133, 0]
drag, startPoint x: 280, startPoint y: 194, endPoint x: 368, endPoint y: 201, distance: 88.5
click at [368, 201] on div "Lift Report Lifting Operations & Lifting Equipment Regulation 1998 Provision & …" at bounding box center [286, 182] width 217 height 306
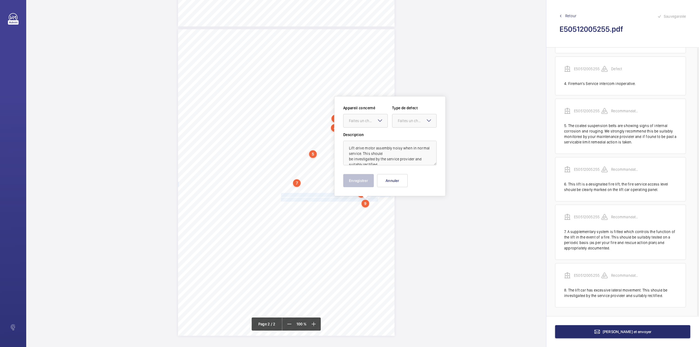
drag, startPoint x: 363, startPoint y: 117, endPoint x: 365, endPoint y: 129, distance: 12.3
click at [362, 117] on div at bounding box center [366, 120] width 44 height 13
drag, startPoint x: 365, startPoint y: 129, endPoint x: 406, endPoint y: 123, distance: 41.2
click at [366, 136] on span "E50512005255" at bounding box center [365, 137] width 33 height 5
click at [406, 123] on div "Faites un choix" at bounding box center [417, 120] width 39 height 5
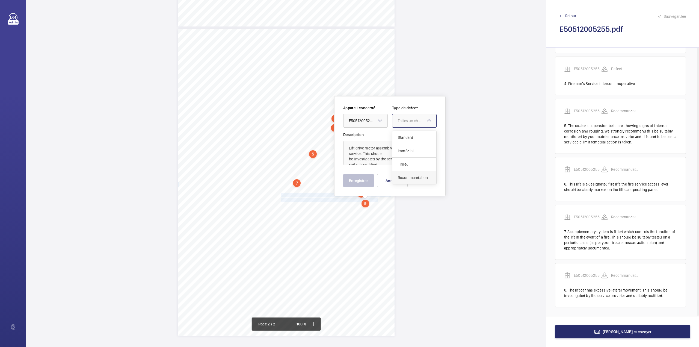
click at [402, 174] on div "Recommandation" at bounding box center [414, 177] width 44 height 13
click at [362, 176] on button "Enregistrer" at bounding box center [358, 180] width 31 height 13
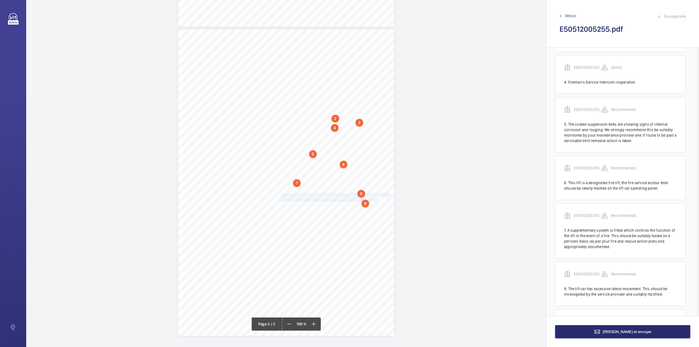
scroll to position [186, 0]
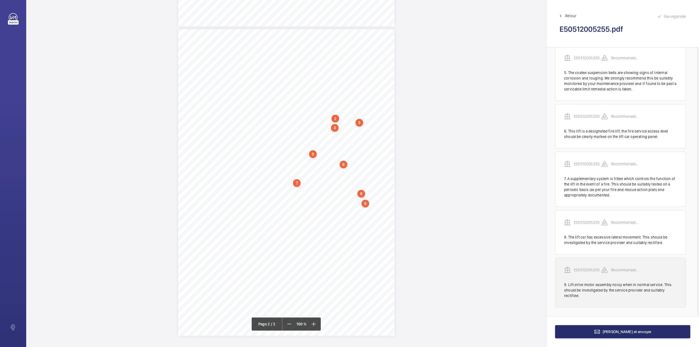
click at [577, 269] on p "E50512005255" at bounding box center [587, 269] width 27 height 5
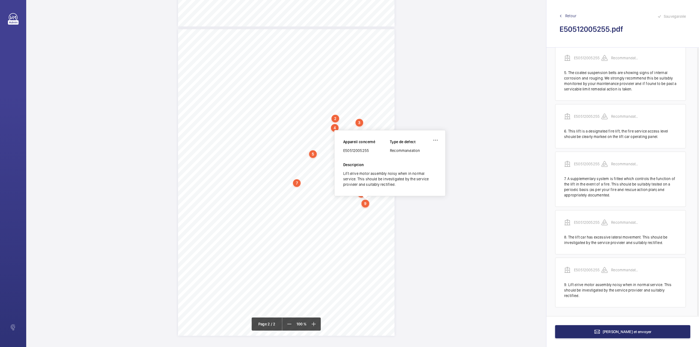
drag, startPoint x: 344, startPoint y: 151, endPoint x: 373, endPoint y: 153, distance: 29.3
click at [373, 153] on div "Appareil concerné E50512005255 Type de defect Recommandation" at bounding box center [389, 150] width 93 height 23
copy div "E50512005255"
click at [627, 333] on button "[PERSON_NAME] et envoyer" at bounding box center [622, 331] width 135 height 13
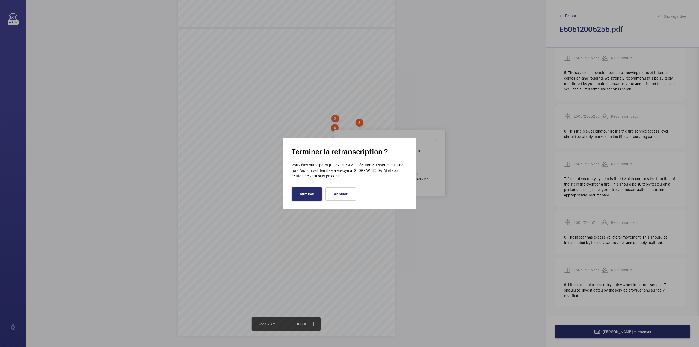
drag, startPoint x: 316, startPoint y: 190, endPoint x: 307, endPoint y: 165, distance: 26.2
click at [316, 190] on button "Terminer" at bounding box center [307, 193] width 31 height 13
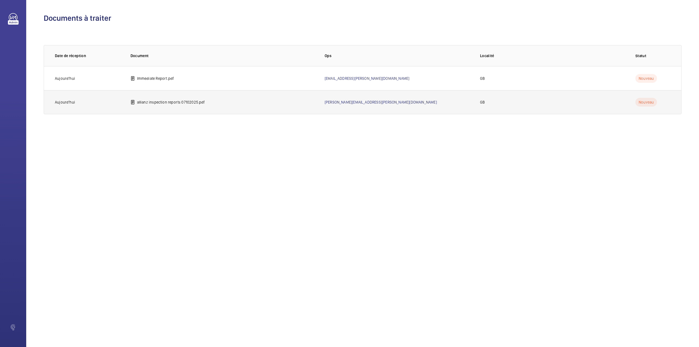
click at [154, 100] on p "allianz inspection reports 07102025.pdf" at bounding box center [171, 101] width 68 height 5
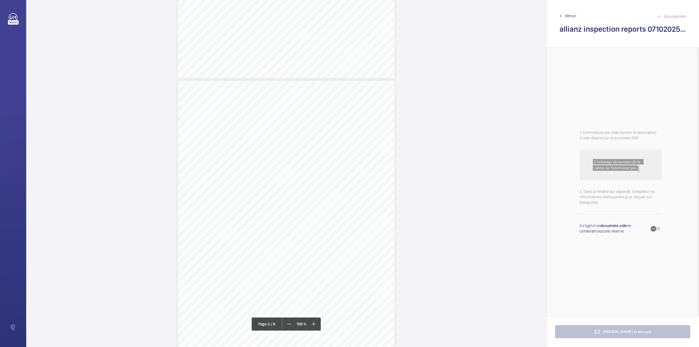
click at [332, 103] on div "Lift Report Lifting Operations & Lifting Equipment Regulation 1998 Provision & …" at bounding box center [286, 234] width 217 height 306
click at [330, 55] on div "Faites un choix" at bounding box center [332, 57] width 39 height 5
click at [361, 114] on button "Annuler" at bounding box center [356, 117] width 31 height 13
drag, startPoint x: 231, startPoint y: 171, endPoint x: 310, endPoint y: 171, distance: 79.7
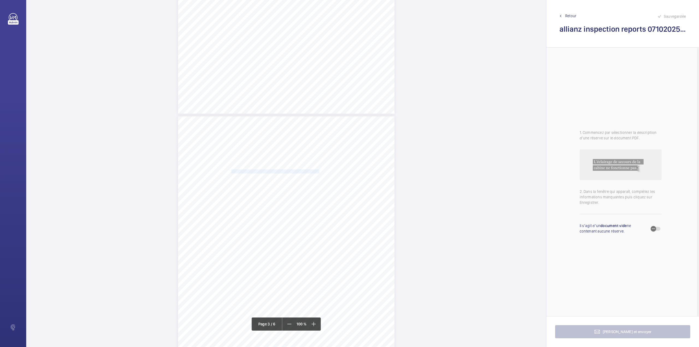
click at [310, 171] on span "WORKSPACE GROUP PLC AND SUBSIDIARY COMPANIES" at bounding box center [275, 172] width 88 height 4
copy span "WORKSPACE GROUP PLC AND SUBSIDIARY COMPANIES"
drag, startPoint x: 336, startPoint y: 118, endPoint x: 331, endPoint y: 120, distance: 5.1
click at [336, 118] on button "Annuler" at bounding box center [335, 117] width 31 height 13
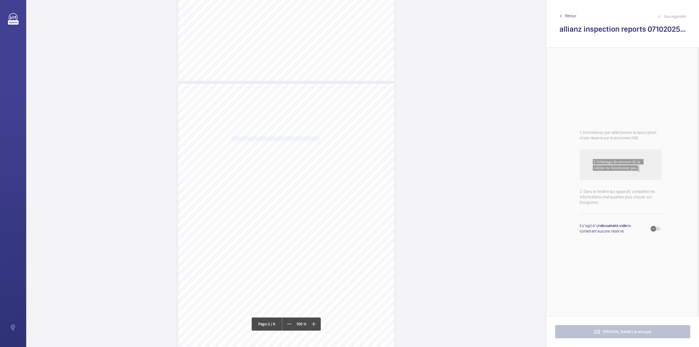
drag, startPoint x: 231, startPoint y: 143, endPoint x: 331, endPoint y: 143, distance: 100.2
click at [299, 143] on span "[GEOGRAPHIC_DATA], [STREET_ADDRESS]" at bounding box center [265, 143] width 68 height 4
drag, startPoint x: 285, startPoint y: 220, endPoint x: 370, endPoint y: 221, distance: 84.4
click at [370, 221] on span "R clips missing on all upper suspension rope terminations." at bounding box center [332, 221] width 93 height 4
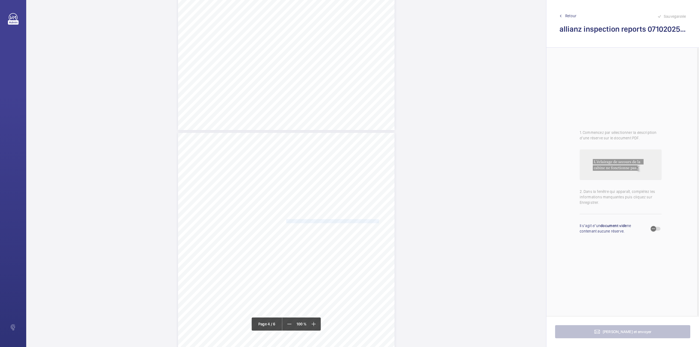
click at [368, 221] on span "R clips missing on all upper suspension rope terminations." at bounding box center [332, 221] width 93 height 4
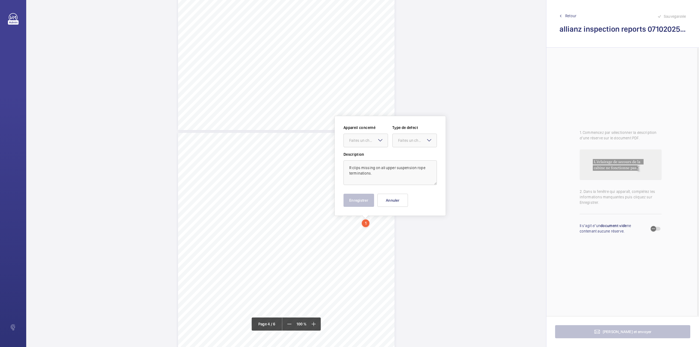
scroll to position [886, 0]
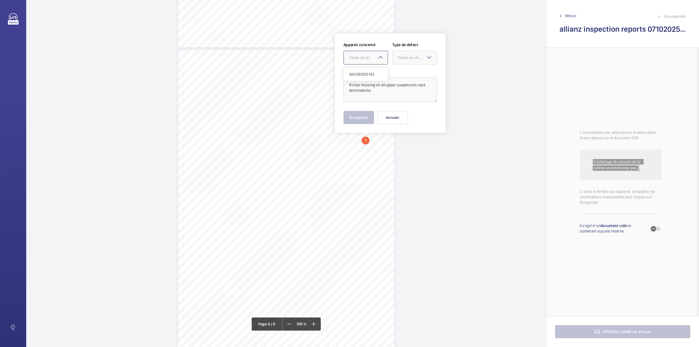
click at [363, 60] on div "Faites un choix" at bounding box center [368, 57] width 39 height 5
drag, startPoint x: 364, startPoint y: 70, endPoint x: 399, endPoint y: 63, distance: 35.5
click at [364, 70] on div "S63081000143" at bounding box center [366, 74] width 44 height 13
drag, startPoint x: 402, startPoint y: 60, endPoint x: 403, endPoint y: 66, distance: 5.3
click at [403, 64] on div "Faites un choix" at bounding box center [414, 58] width 45 height 14
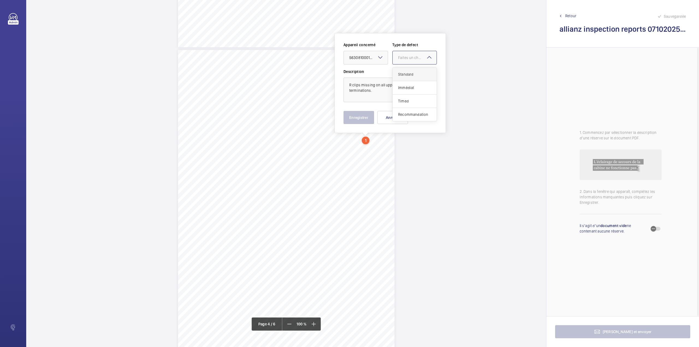
click at [405, 75] on span "Standard" at bounding box center [414, 74] width 33 height 5
click at [363, 118] on button "Enregistrer" at bounding box center [359, 117] width 31 height 13
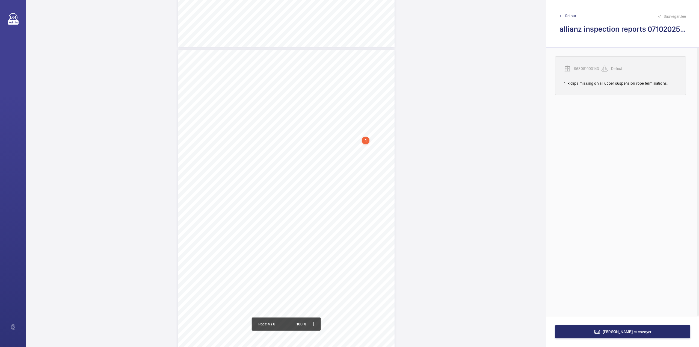
click at [588, 68] on p "S63081000143" at bounding box center [587, 68] width 27 height 5
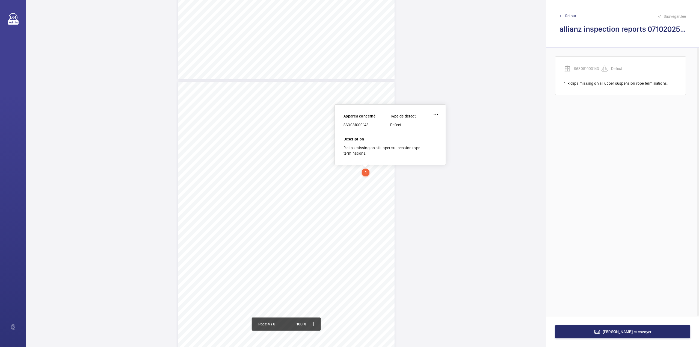
scroll to position [853, 0]
drag, startPoint x: 344, startPoint y: 127, endPoint x: 368, endPoint y: 127, distance: 24.0
click at [368, 127] on div "S63081000143" at bounding box center [367, 125] width 47 height 5
click at [618, 332] on span "[PERSON_NAME] et envoyer" at bounding box center [627, 331] width 49 height 4
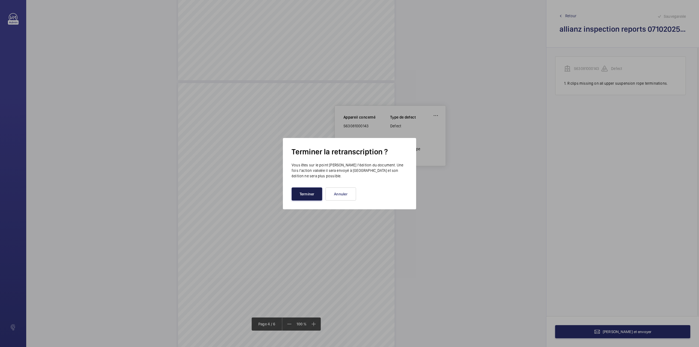
click at [292, 195] on button "Terminer" at bounding box center [307, 193] width 31 height 13
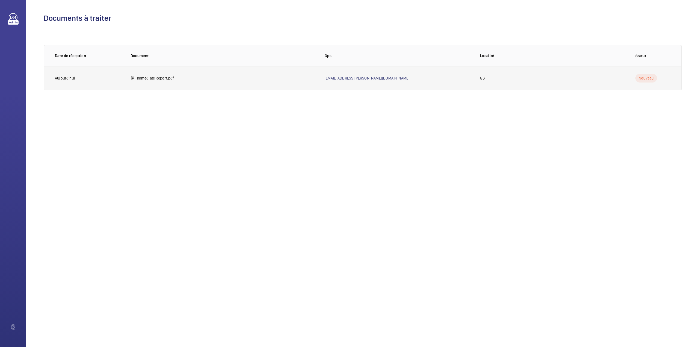
click at [173, 79] on p "Immediate Report.pdf" at bounding box center [155, 77] width 37 height 5
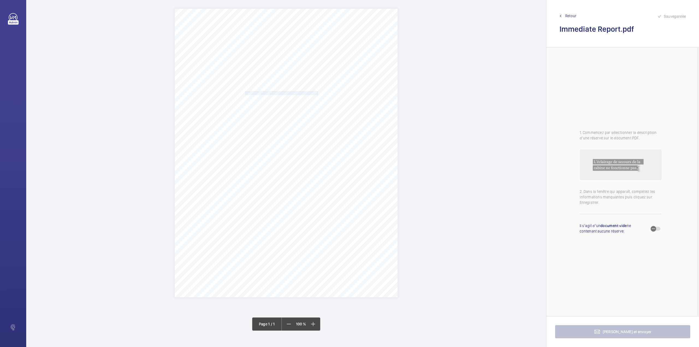
drag, startPoint x: 245, startPoint y: 94, endPoint x: 317, endPoint y: 92, distance: 72.1
click at [317, 92] on span "SHURGARD STORAGE CENTRES UK LTD" at bounding box center [281, 93] width 73 height 4
drag, startPoint x: 345, startPoint y: 191, endPoint x: 342, endPoint y: 160, distance: 31.8
click at [345, 191] on button "Annuler" at bounding box center [341, 187] width 31 height 13
drag, startPoint x: 246, startPoint y: 98, endPoint x: 357, endPoint y: 98, distance: 110.9
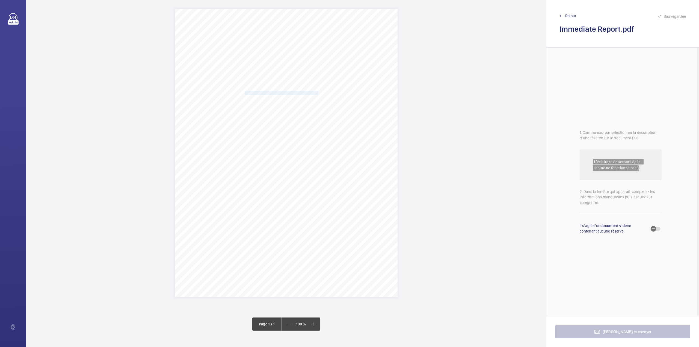
click at [338, 98] on span "[GEOGRAPHIC_DATA] STORE, [STREET_ADDRESS]" at bounding box center [291, 98] width 93 height 4
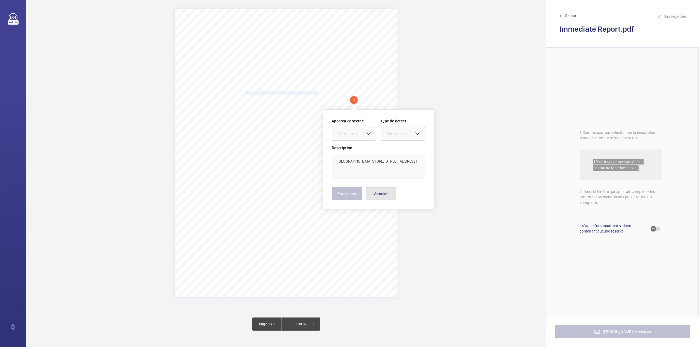
click at [391, 191] on button "Annuler" at bounding box center [381, 193] width 31 height 13
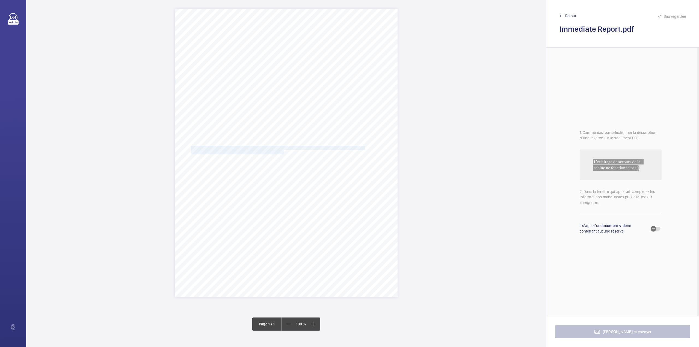
drag, startPoint x: 191, startPoint y: 147, endPoint x: 283, endPoint y: 151, distance: 92.1
click at [283, 151] on div "Zurich Engineering, [STREET_ADDRESS]. Telephone: [PHONE_NUMBER] Email: [EMAIL_A…" at bounding box center [286, 153] width 223 height 288
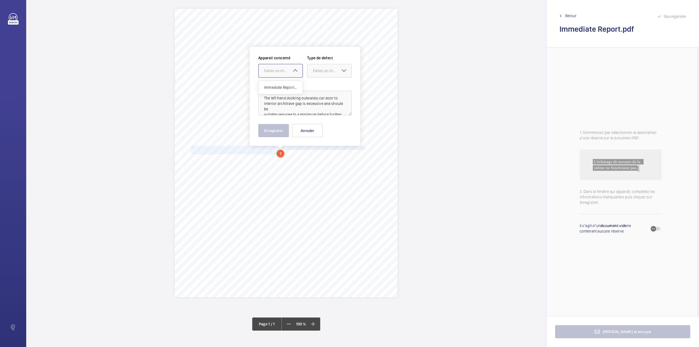
click at [284, 72] on div "Faites un choix" at bounding box center [283, 70] width 39 height 5
click at [282, 84] on div "Immediate Report 093825-037" at bounding box center [281, 87] width 44 height 13
drag, startPoint x: 318, startPoint y: 72, endPoint x: 318, endPoint y: 84, distance: 12.0
click at [318, 73] on div "Faites un choix" at bounding box center [332, 70] width 39 height 5
click at [318, 84] on div "Standard" at bounding box center [329, 87] width 44 height 13
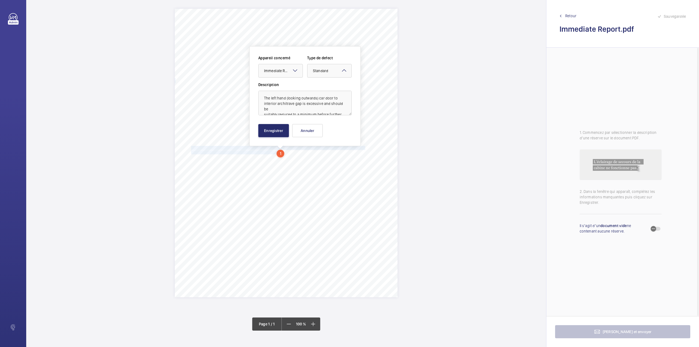
scroll to position [12, 0]
click at [271, 131] on button "Enregistrer" at bounding box center [273, 130] width 31 height 13
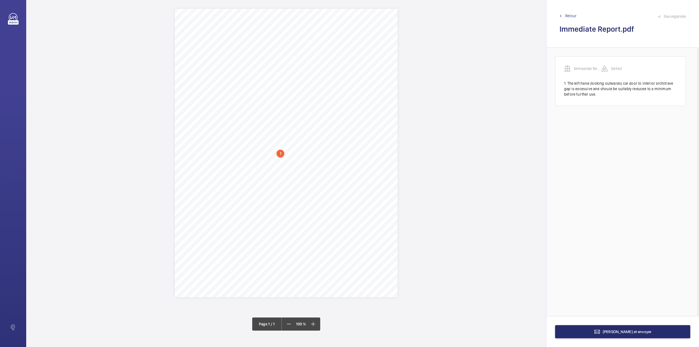
click at [377, 116] on div "Zurich Engineering, [STREET_ADDRESS]. Telephone: [PHONE_NUMBER] Email: [EMAIL_A…" at bounding box center [286, 153] width 223 height 288
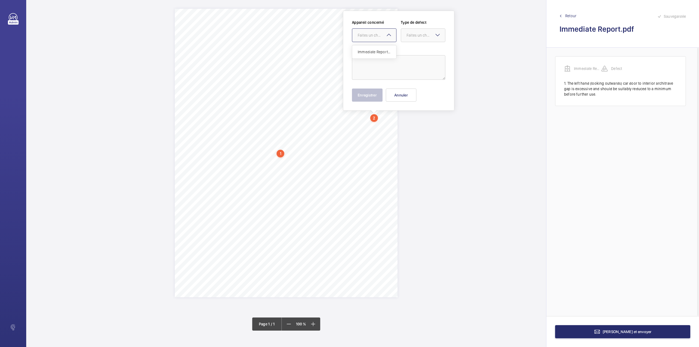
click at [389, 32] on mat-icon at bounding box center [389, 35] width 7 height 7
click at [388, 49] on span "Immediate Report 093825-037" at bounding box center [374, 51] width 33 height 5
click at [415, 36] on div "Faites un choix" at bounding box center [426, 34] width 39 height 5
click at [415, 49] on span "Standard" at bounding box center [423, 51] width 33 height 5
click at [393, 70] on textarea at bounding box center [398, 67] width 93 height 25
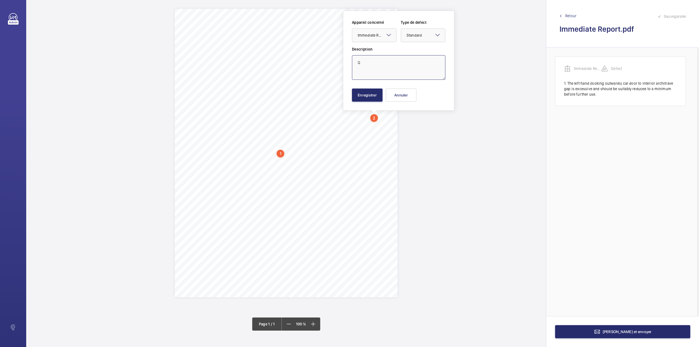
type textarea "Q"
click at [364, 102] on div "Appareil concerné Faites un choix × Immediate Report 093825-037 × Type de defec…" at bounding box center [398, 61] width 111 height 100
click at [365, 98] on button "Enregistrer" at bounding box center [367, 94] width 31 height 13
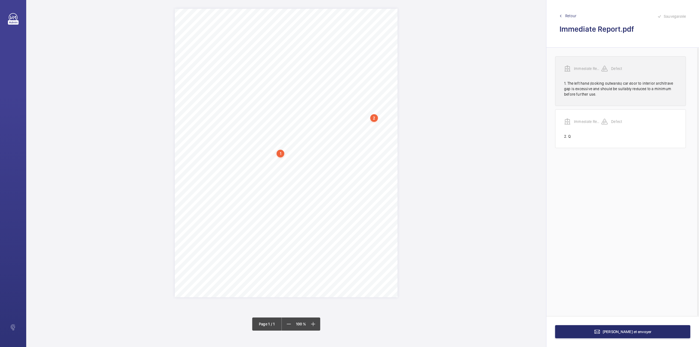
click at [581, 68] on p "Immediate Report 093825-037" at bounding box center [587, 68] width 27 height 5
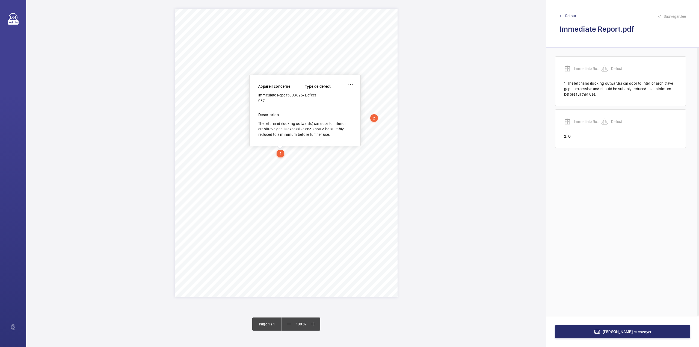
click at [395, 156] on div "Zurich Engineering, [STREET_ADDRESS]. Telephone: [PHONE_NUMBER] Email: [EMAIL_A…" at bounding box center [286, 153] width 223 height 288
click at [376, 119] on div "2" at bounding box center [374, 118] width 8 height 8
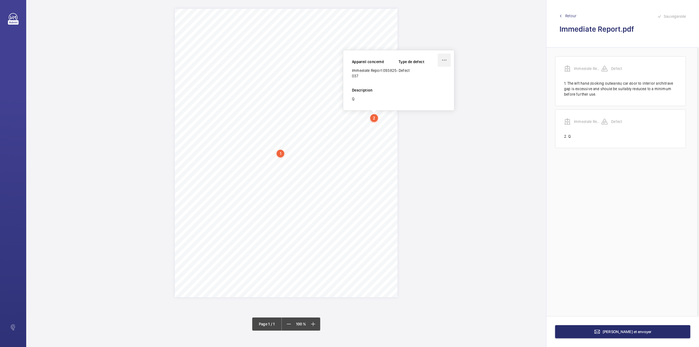
click at [444, 60] on wm-front-icon-button at bounding box center [444, 60] width 13 height 13
click at [419, 84] on div "Supprimer" at bounding box center [428, 86] width 43 height 10
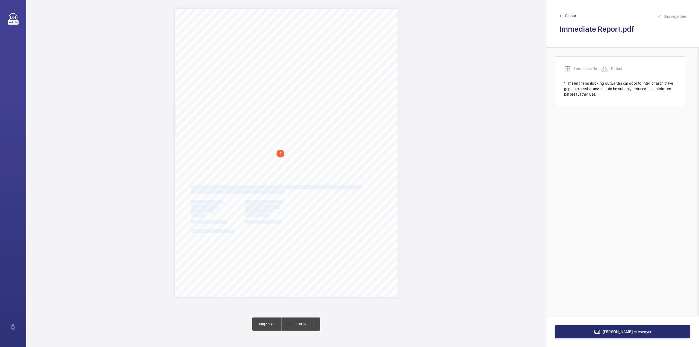
drag, startPoint x: 192, startPoint y: 186, endPoint x: 286, endPoint y: 191, distance: 94.1
click at [286, 191] on div "Zurich Engineering, [STREET_ADDRESS]. Telephone: [PHONE_NUMBER] Email: [EMAIL_A…" at bounding box center [286, 153] width 223 height 288
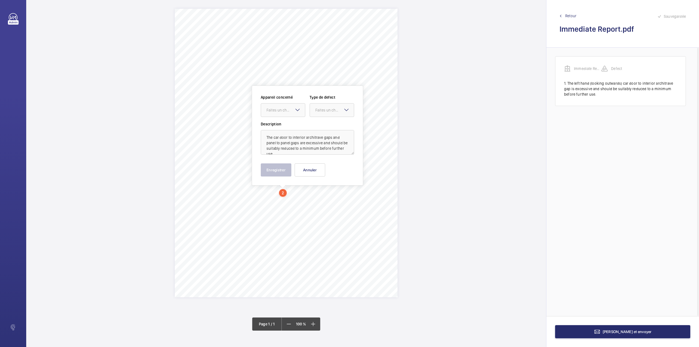
click at [285, 191] on div "2" at bounding box center [283, 193] width 8 height 8
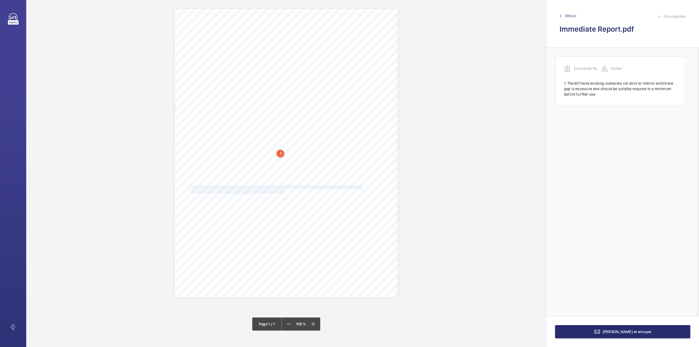
drag, startPoint x: 192, startPoint y: 186, endPoint x: 283, endPoint y: 193, distance: 91.7
click at [283, 193] on div "Zurich Engineering, [STREET_ADDRESS]. Telephone: [PHONE_NUMBER] Email: [EMAIL_A…" at bounding box center [286, 153] width 223 height 288
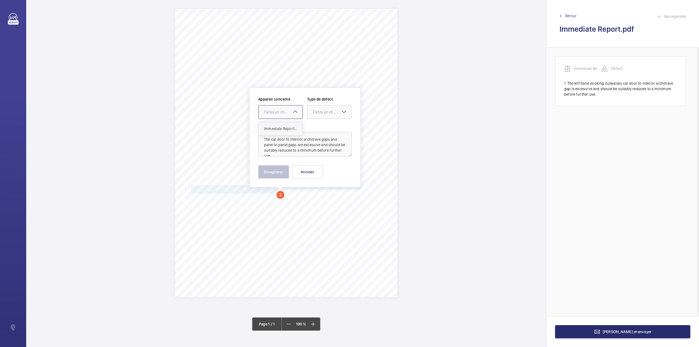
drag, startPoint x: 280, startPoint y: 112, endPoint x: 278, endPoint y: 128, distance: 16.5
click at [280, 113] on div "Faites un choix" at bounding box center [283, 111] width 39 height 5
click at [278, 128] on span "Immediate Report 093825-037" at bounding box center [280, 128] width 33 height 5
click at [317, 111] on div "Faites un choix" at bounding box center [332, 111] width 39 height 5
click at [318, 121] on div "Appareil concerné Faites un choix × Immediate Report 093825-037 × Type de defec…" at bounding box center [304, 109] width 93 height 27
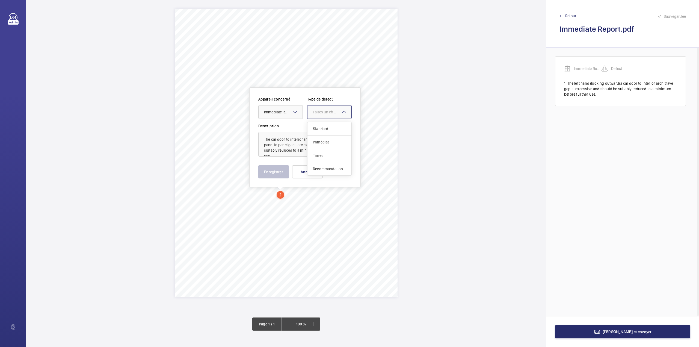
drag, startPoint x: 324, startPoint y: 112, endPoint x: 324, endPoint y: 125, distance: 12.8
click at [324, 114] on div "Faites un choix" at bounding box center [332, 111] width 39 height 5
click at [324, 125] on div "Standard" at bounding box center [329, 128] width 44 height 13
click at [277, 173] on button "Enregistrer" at bounding box center [273, 171] width 31 height 13
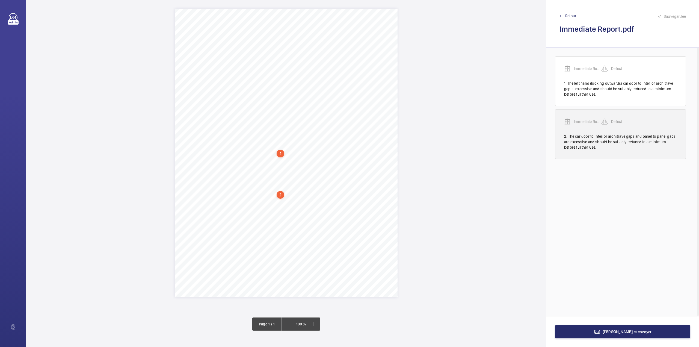
click at [586, 121] on p "Immediate Report 093825-037" at bounding box center [587, 121] width 27 height 5
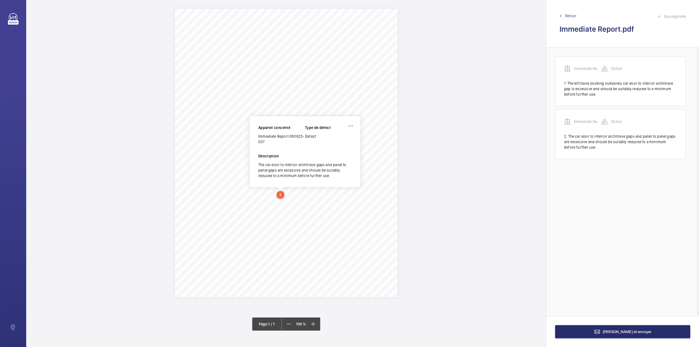
drag, startPoint x: 259, startPoint y: 135, endPoint x: 264, endPoint y: 140, distance: 7.0
click at [264, 140] on div "Immediate Report 093825-037" at bounding box center [281, 139] width 47 height 11
click at [612, 325] on div "[PERSON_NAME] et envoyer" at bounding box center [622, 331] width 153 height 31
click at [610, 329] on button "[PERSON_NAME] et envoyer" at bounding box center [622, 331] width 135 height 13
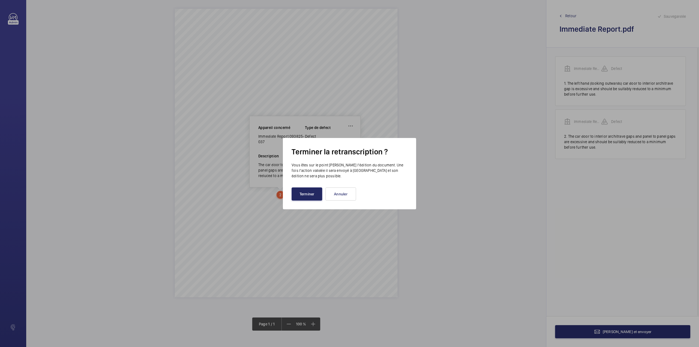
click at [311, 191] on button "Terminer" at bounding box center [307, 193] width 31 height 13
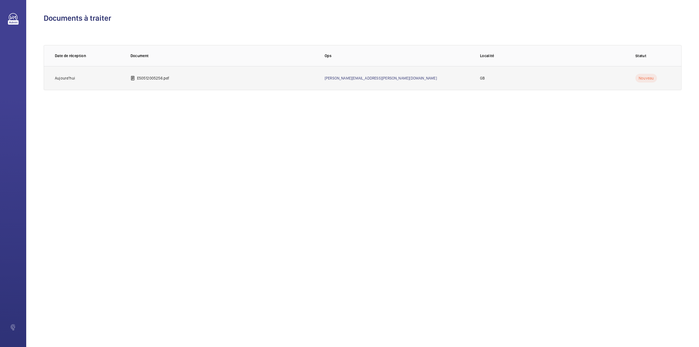
click at [150, 78] on p "E50512005256.pdf" at bounding box center [153, 77] width 32 height 5
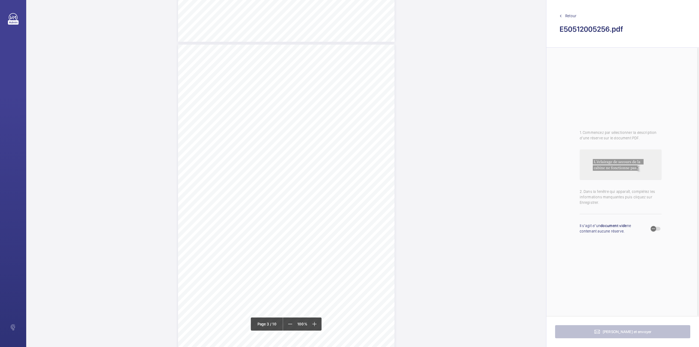
click at [430, 55] on div "Faites un choix" at bounding box center [432, 57] width 39 height 5
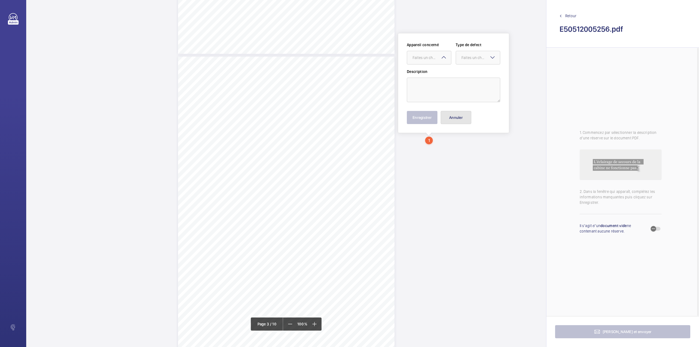
click at [454, 113] on button "Annuler" at bounding box center [456, 117] width 31 height 13
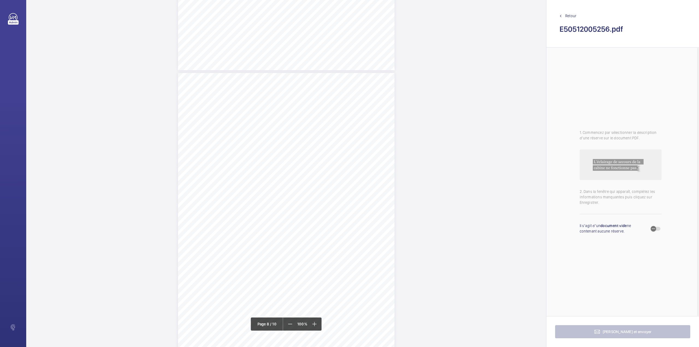
click at [362, 160] on div "Lift Report Lifting Operations & Lifting Equipment Regulation 1998 Provision & …" at bounding box center [286, 226] width 217 height 306
click at [358, 54] on div at bounding box center [360, 57] width 44 height 13
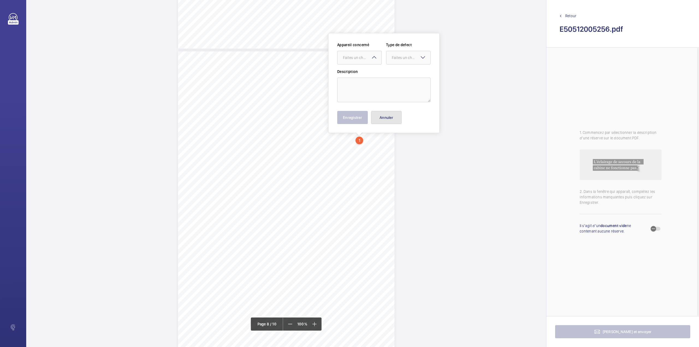
click at [394, 115] on button "Annuler" at bounding box center [386, 117] width 31 height 13
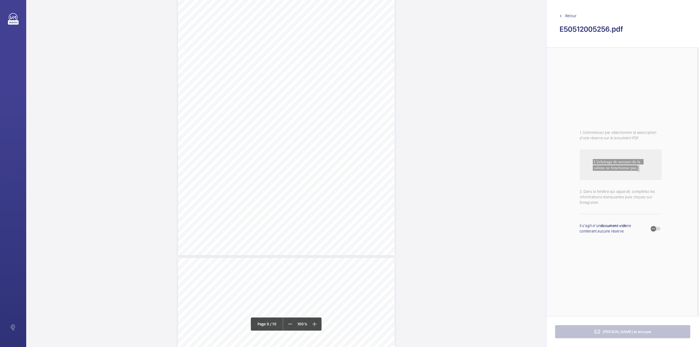
scroll to position [2434, 0]
click at [339, 133] on div "Plant Not Available Notification (or inadequately prepared) THIS DOCUMENT IS NO…" at bounding box center [286, 201] width 217 height 306
click at [338, 57] on div "Faites un choix" at bounding box center [339, 57] width 39 height 5
click at [340, 72] on span "E50512005256" at bounding box center [336, 74] width 33 height 5
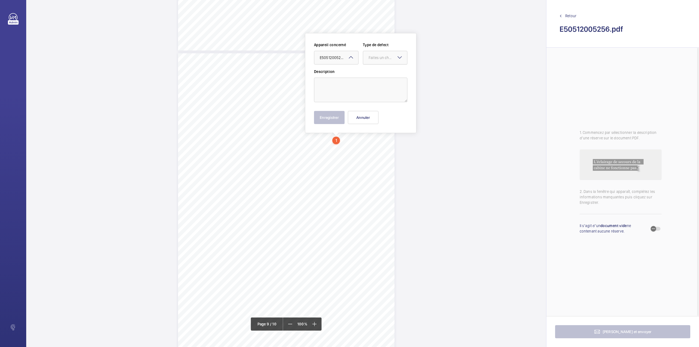
click at [374, 58] on div "Faites un choix" at bounding box center [388, 57] width 39 height 5
click at [378, 75] on span "Standard" at bounding box center [385, 74] width 33 height 5
click at [354, 84] on textarea at bounding box center [360, 90] width 93 height 25
type textarea "Z"
click at [328, 117] on button "Enregistrer" at bounding box center [329, 117] width 31 height 13
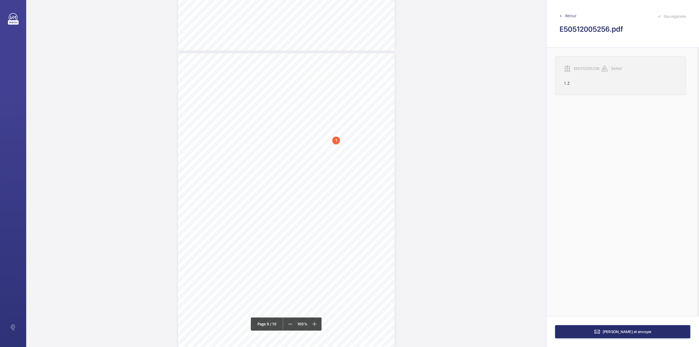
click at [580, 69] on p "E50512005256" at bounding box center [587, 68] width 27 height 5
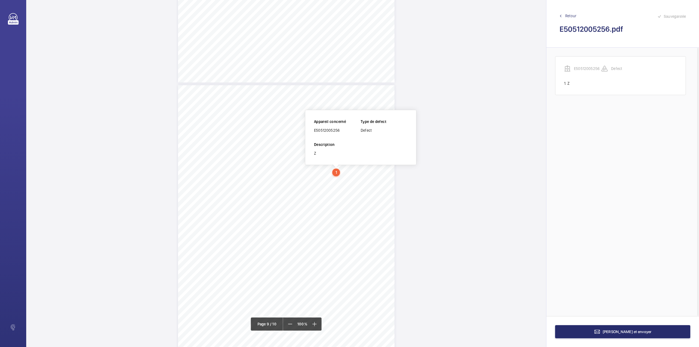
scroll to position [2395, 0]
drag, startPoint x: 314, startPoint y: 132, endPoint x: 340, endPoint y: 132, distance: 26.2
click at [340, 132] on div "E50512005256" at bounding box center [337, 131] width 47 height 5
copy div "E50512005256"
click at [406, 123] on wm-front-icon-button at bounding box center [406, 120] width 13 height 13
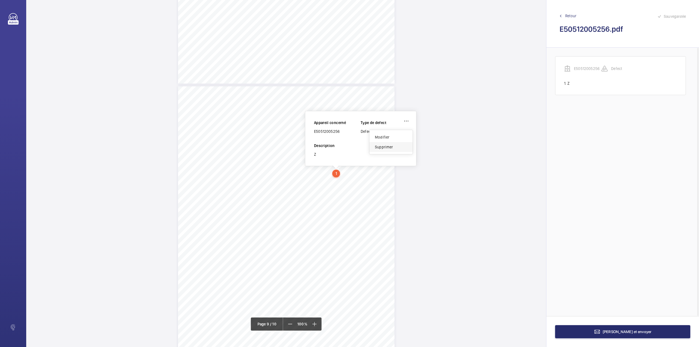
click at [394, 147] on div "Supprimer" at bounding box center [390, 147] width 43 height 10
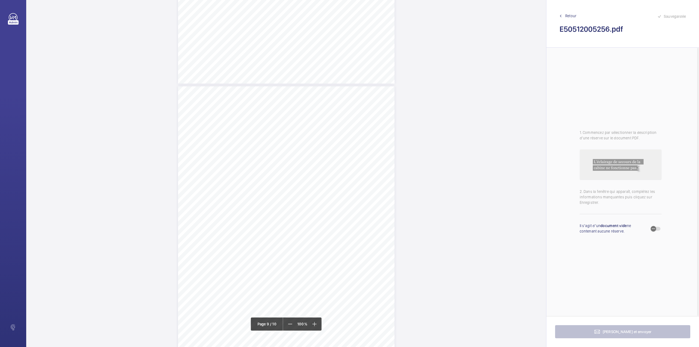
click at [659, 231] on div "Il s’agit d’un document vide ne contenant aucune réserve." at bounding box center [621, 228] width 82 height 29
click at [656, 228] on span "button" at bounding box center [653, 228] width 11 height 11
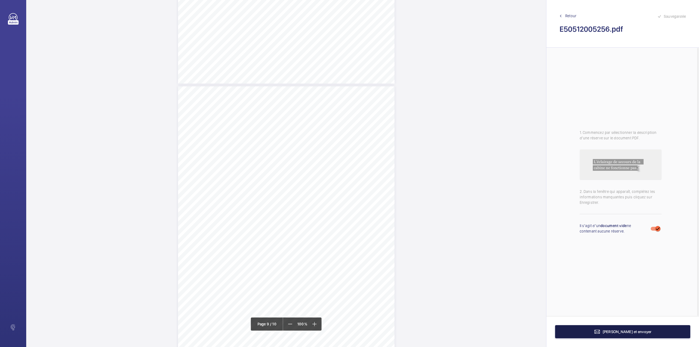
click at [628, 331] on span "[PERSON_NAME] et envoyer" at bounding box center [627, 331] width 49 height 4
